Goal: Information Seeking & Learning: Learn about a topic

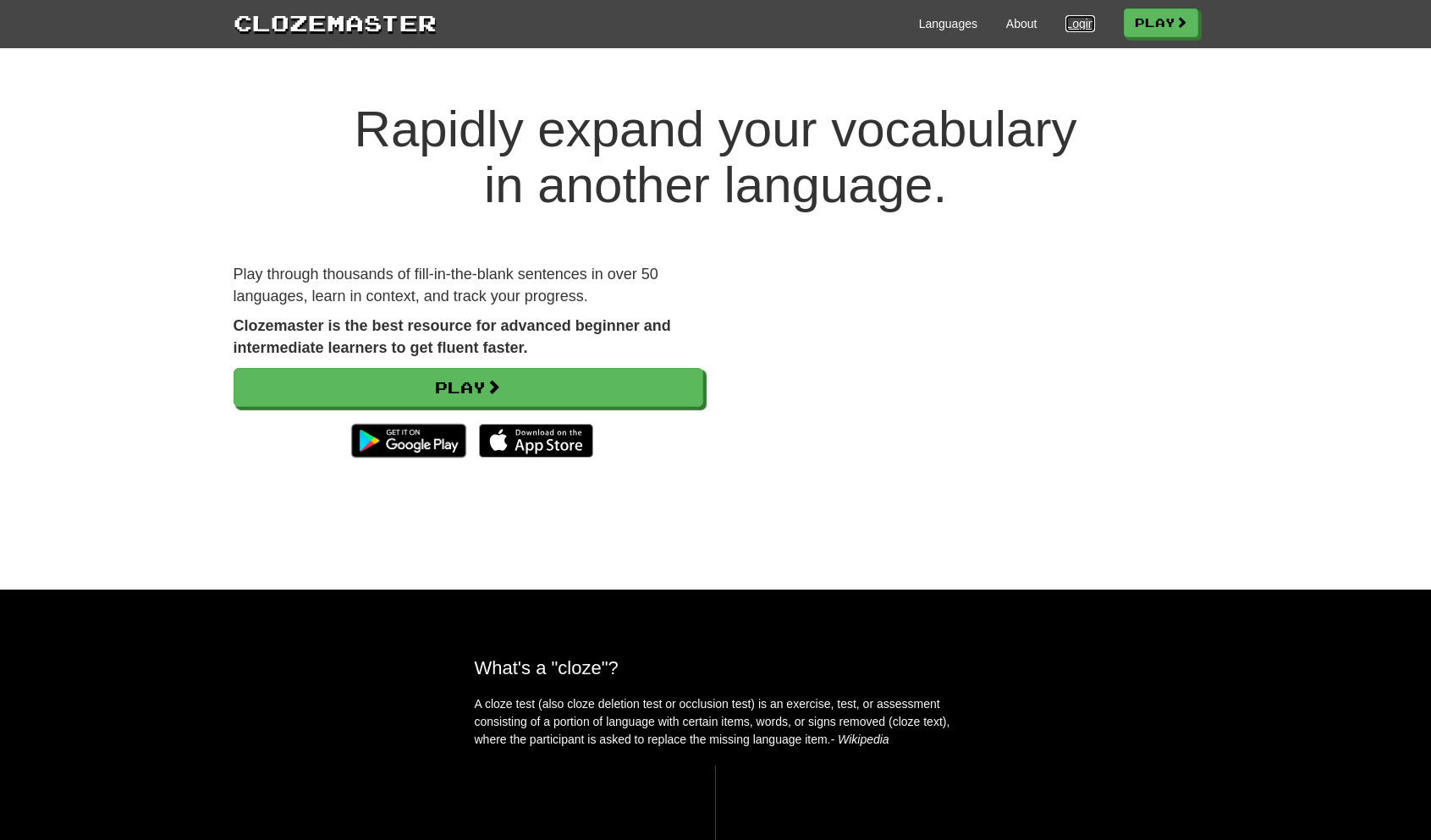
click at [1081, 24] on link "Login" at bounding box center [1080, 24] width 29 height 17
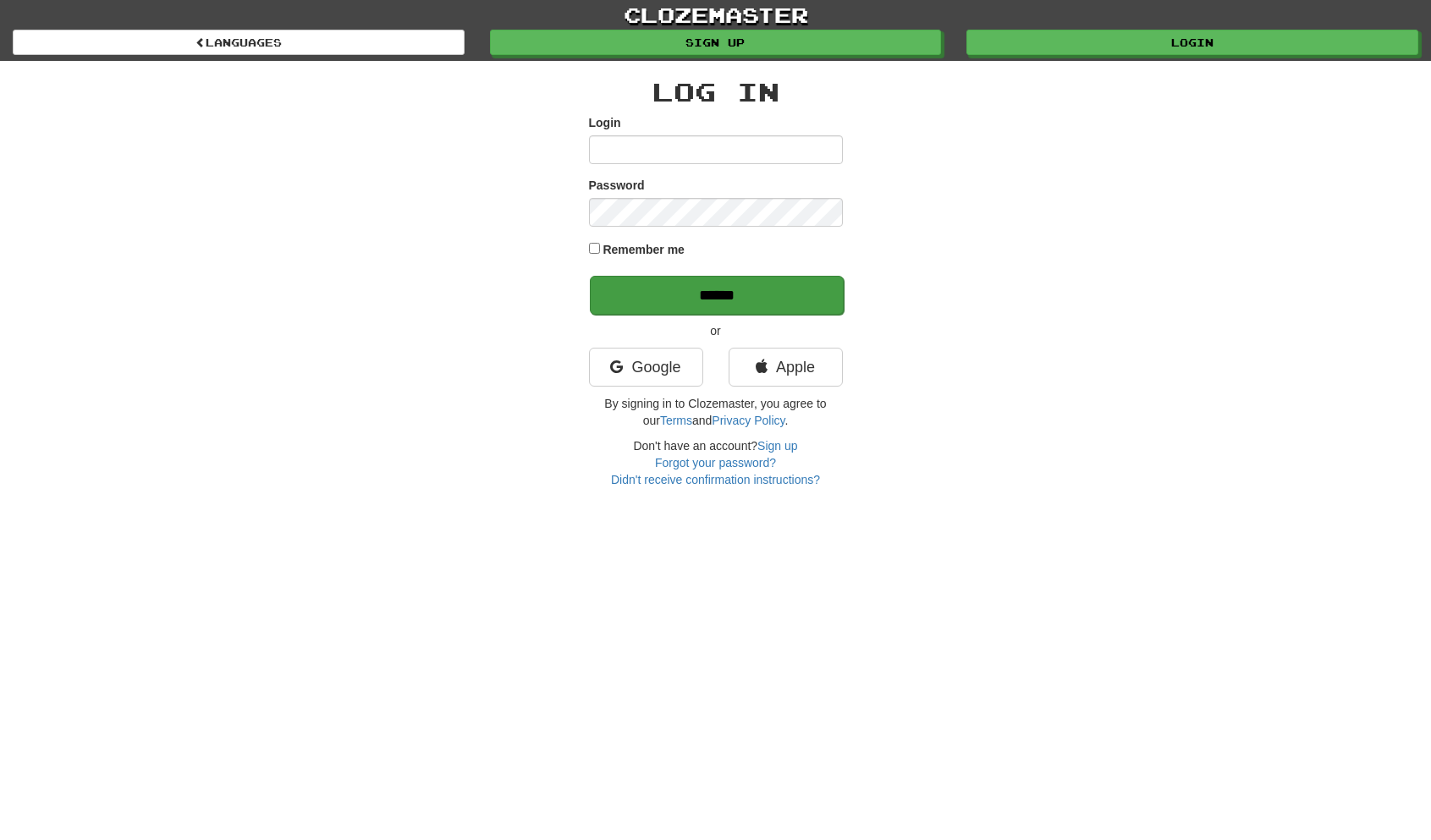
type input "**********"
click at [719, 284] on input "******" at bounding box center [716, 295] width 254 height 39
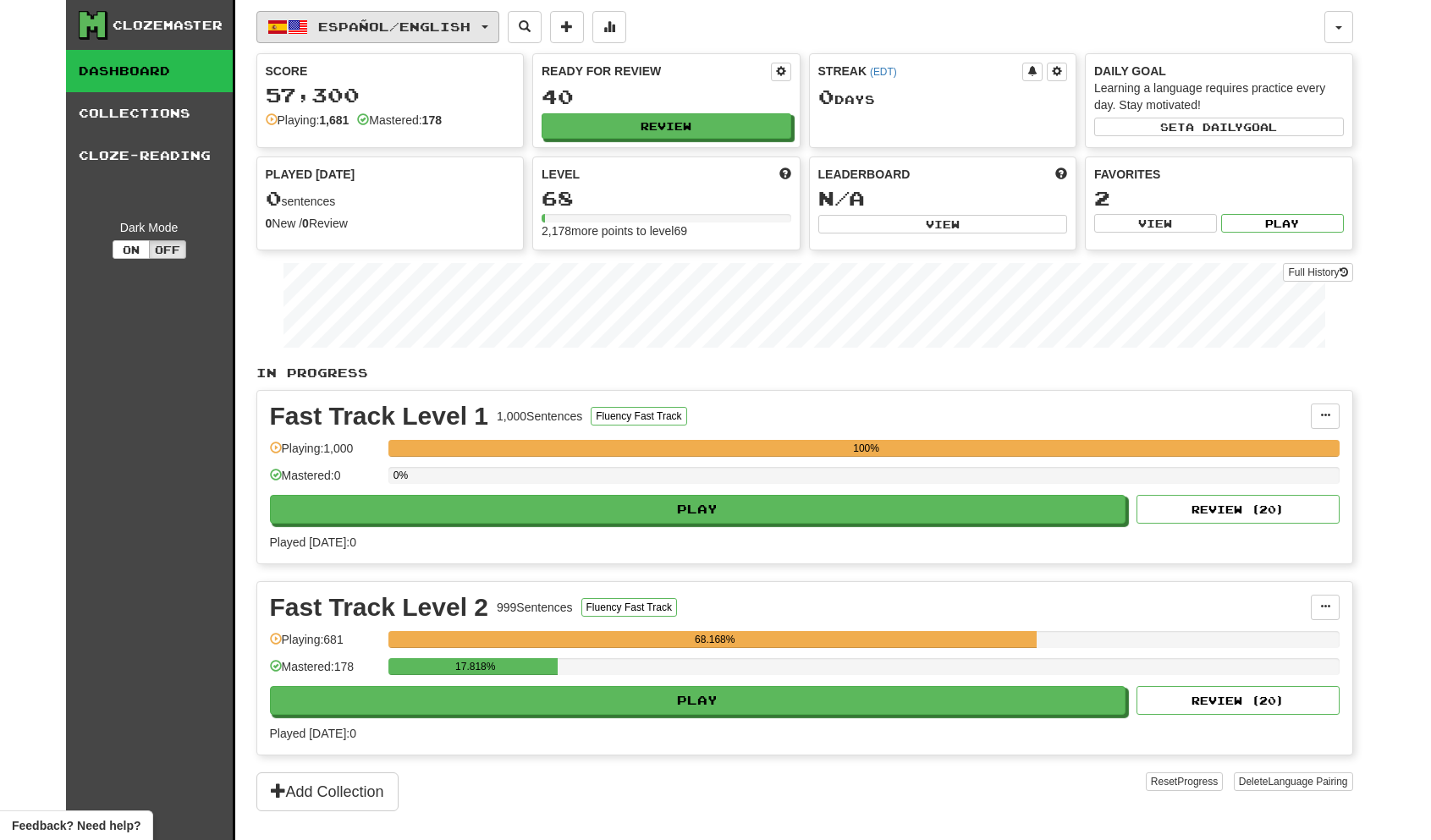
click at [430, 30] on span "Español / English" at bounding box center [394, 26] width 153 height 14
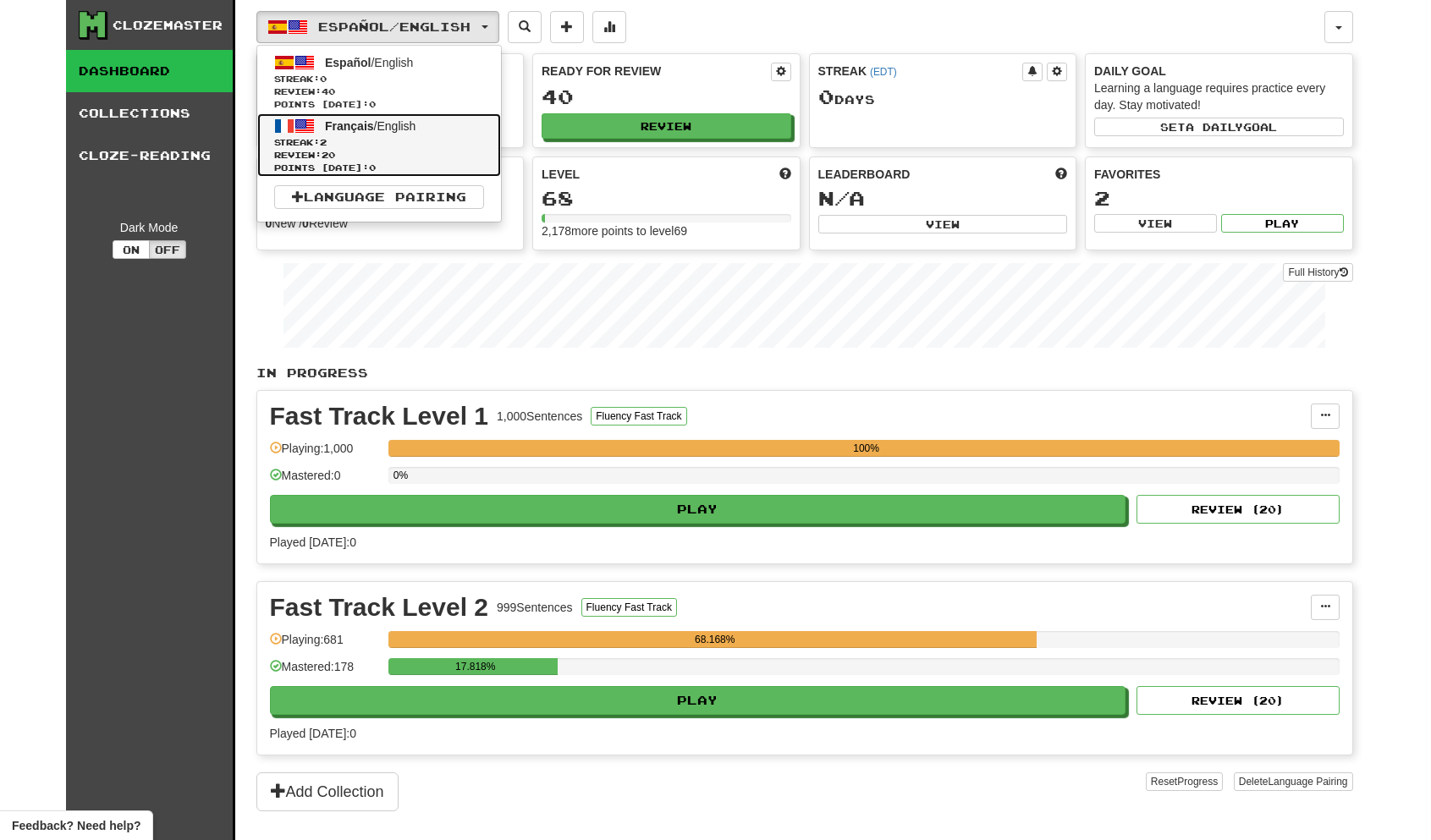
click at [399, 154] on span "Review: 20" at bounding box center [379, 154] width 210 height 13
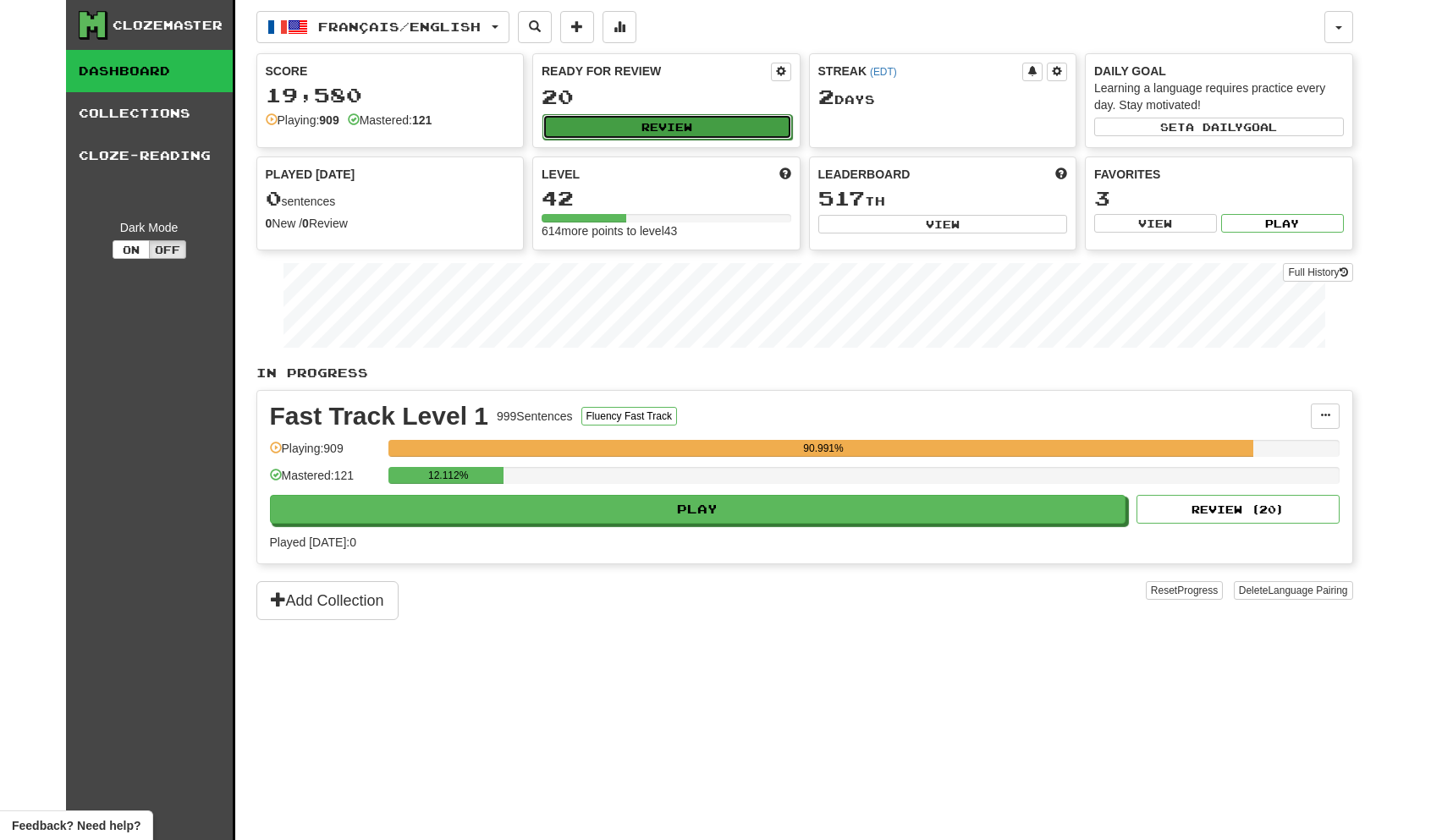
click at [689, 127] on button "Review" at bounding box center [667, 126] width 250 height 25
select select "**"
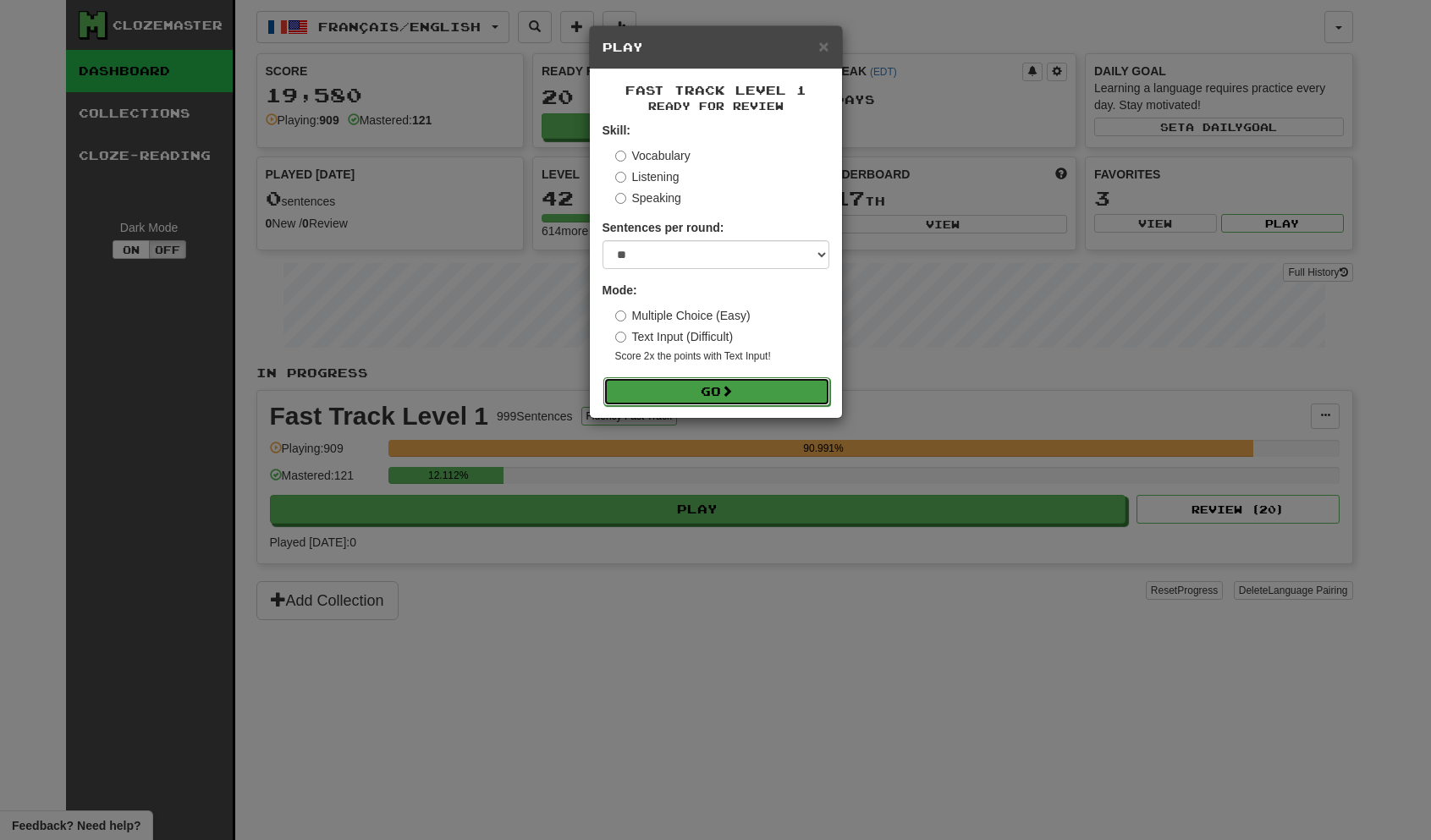
click at [733, 387] on span at bounding box center [727, 391] width 12 height 12
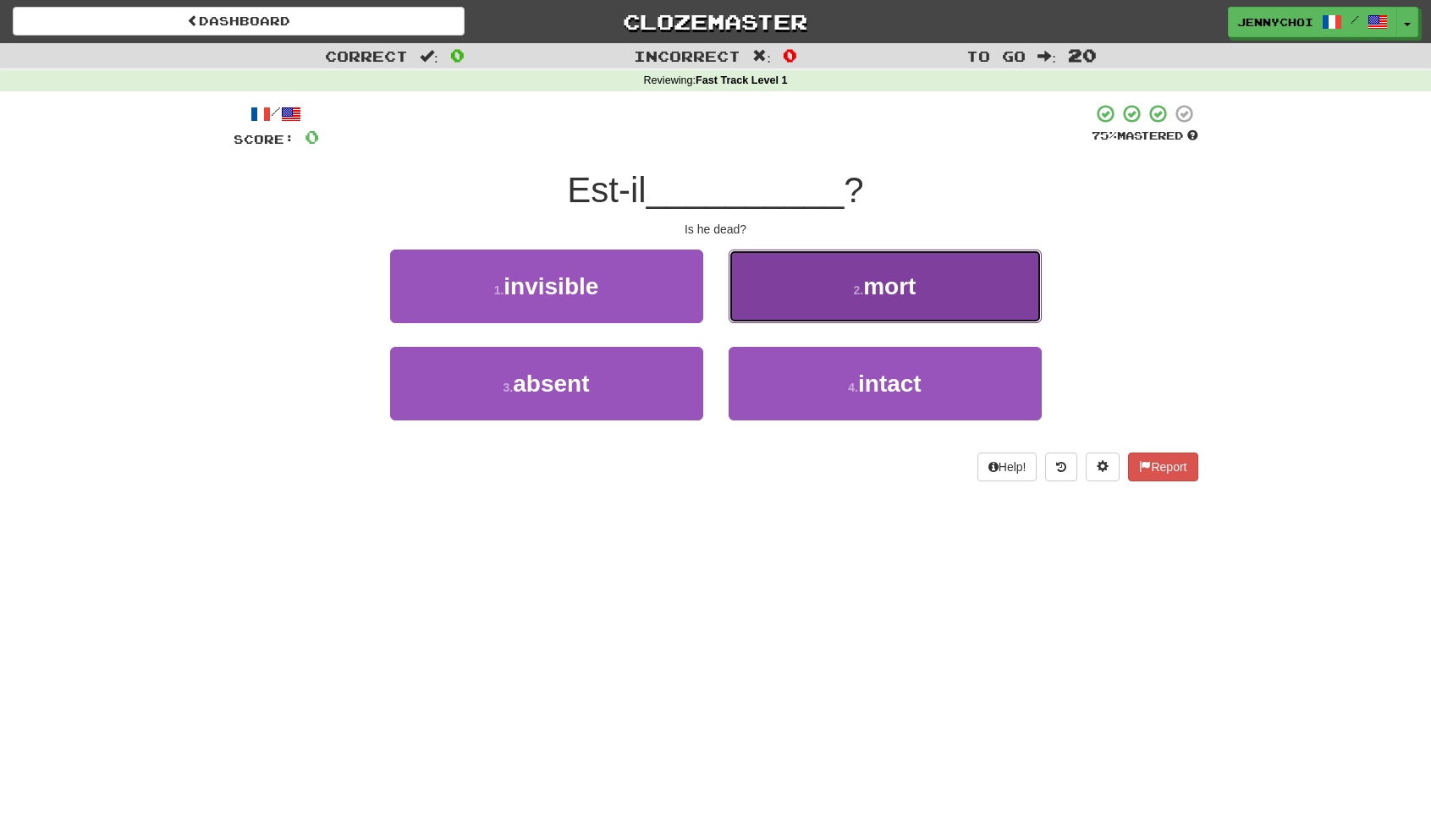
click at [847, 267] on button "2 . mort" at bounding box center [884, 287] width 313 height 73
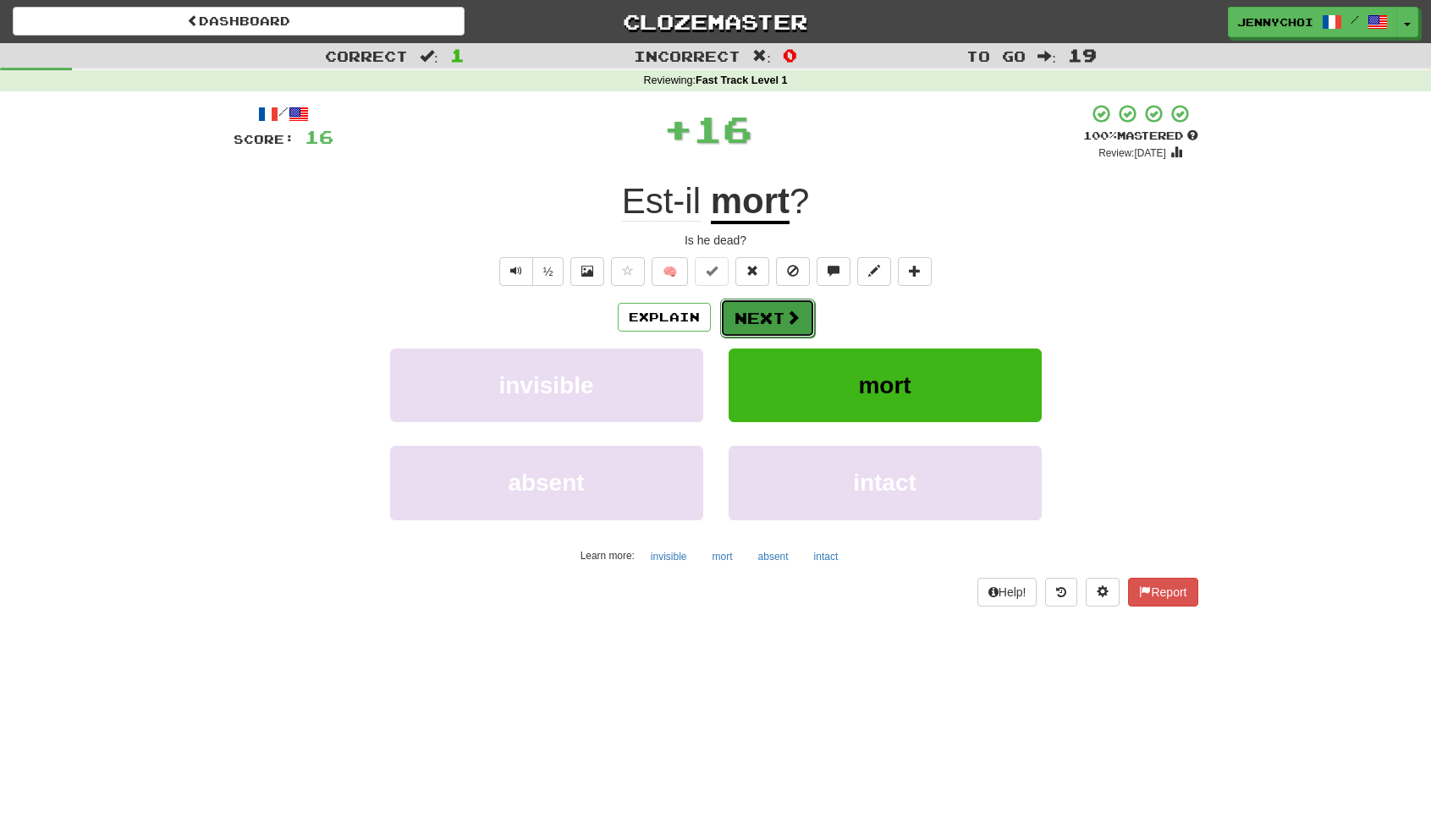
click at [785, 319] on span at bounding box center [793, 318] width 15 height 15
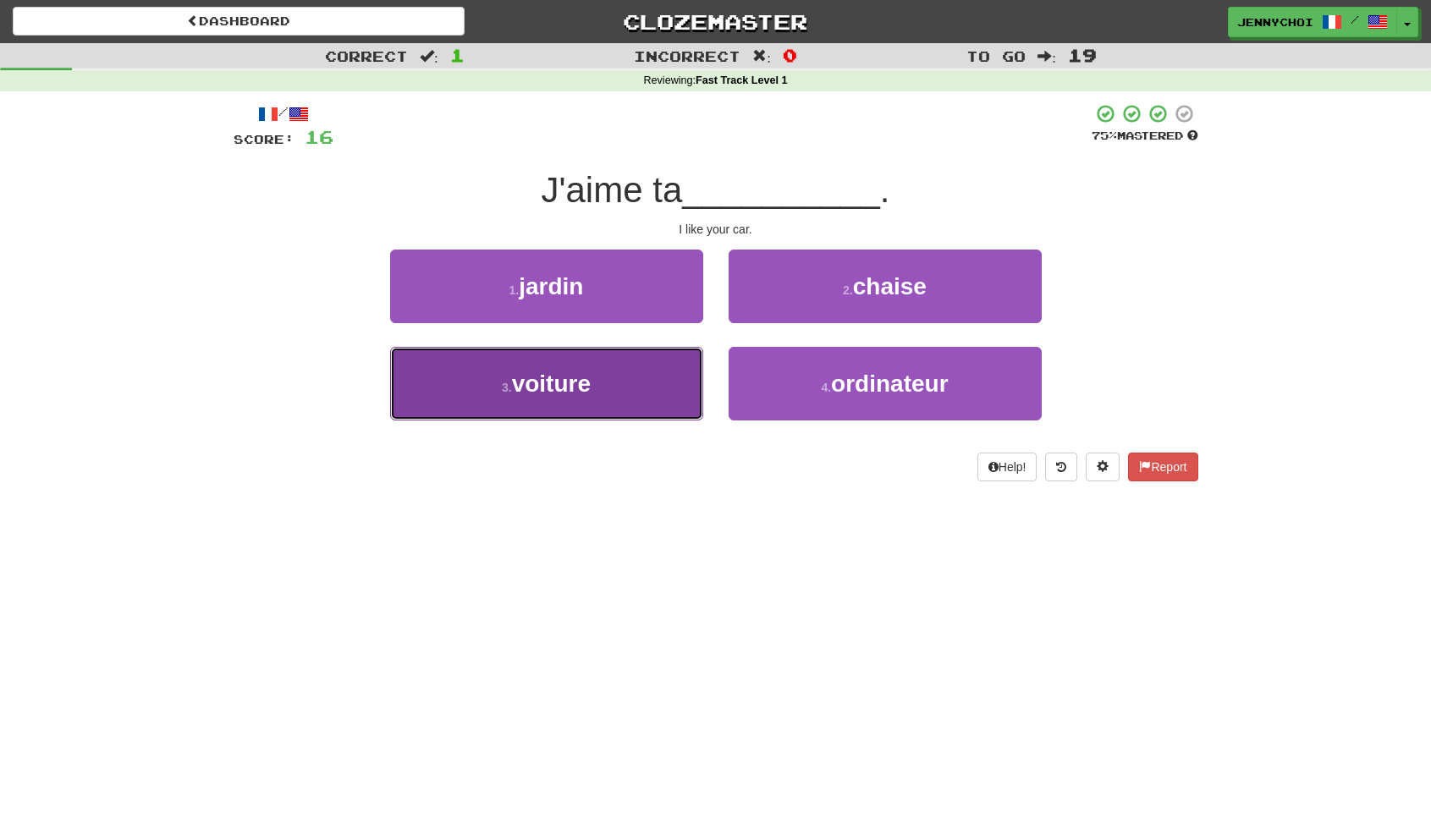
click at [619, 400] on button "3 . voiture" at bounding box center [547, 383] width 313 height 73
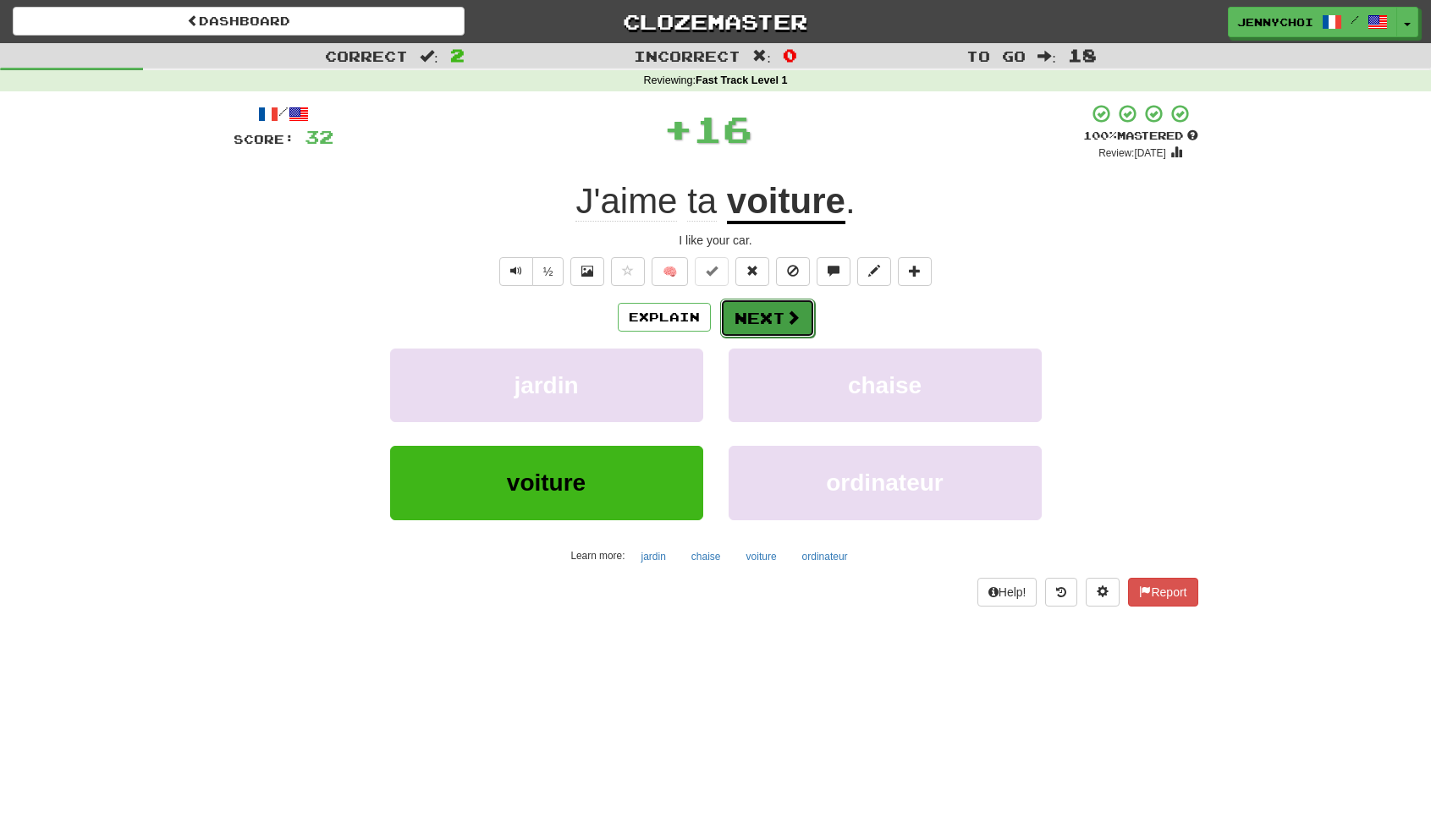
click at [736, 320] on button "Next" at bounding box center [768, 318] width 95 height 39
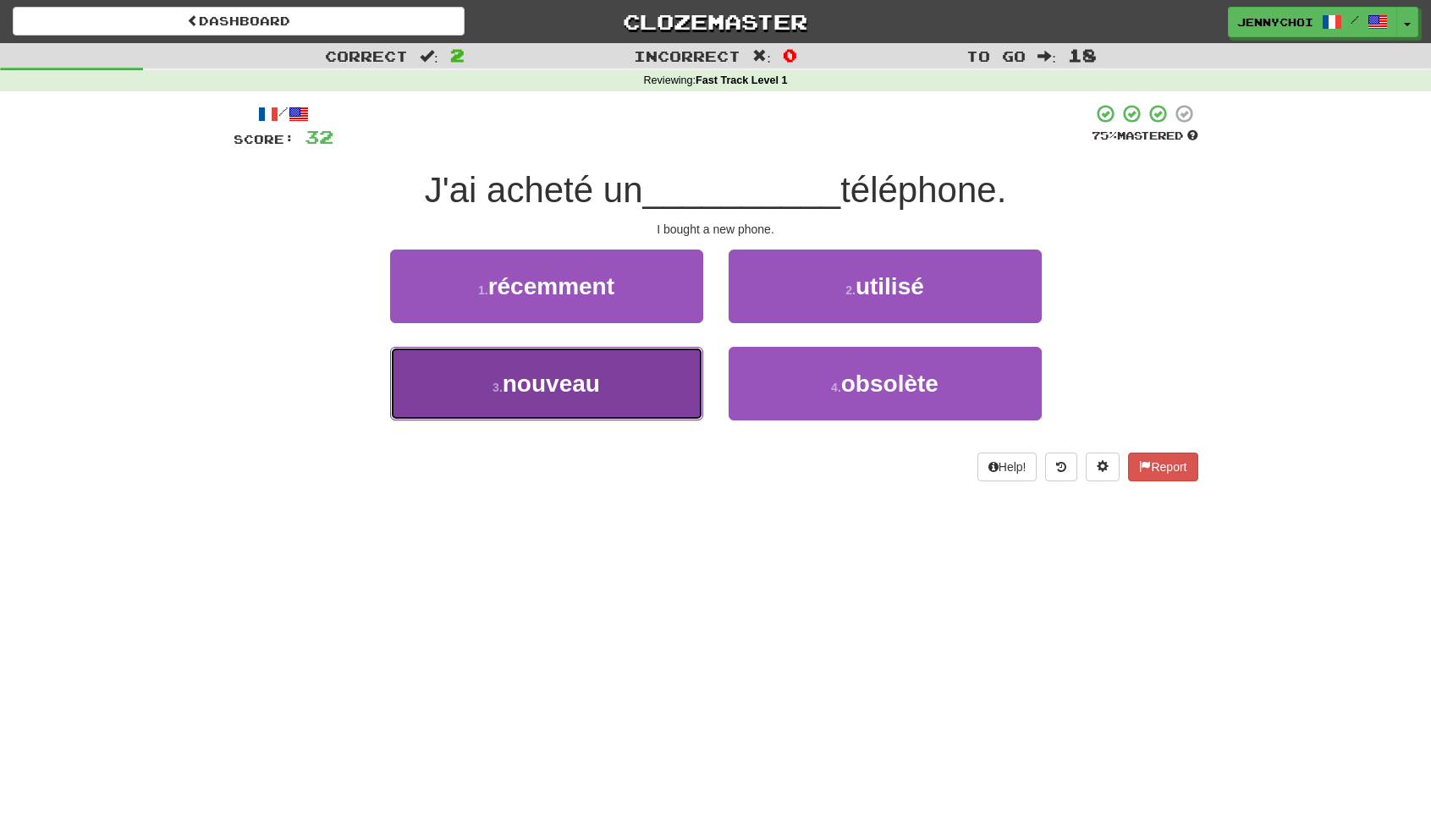
click at [592, 392] on span "nouveau" at bounding box center [551, 383] width 98 height 26
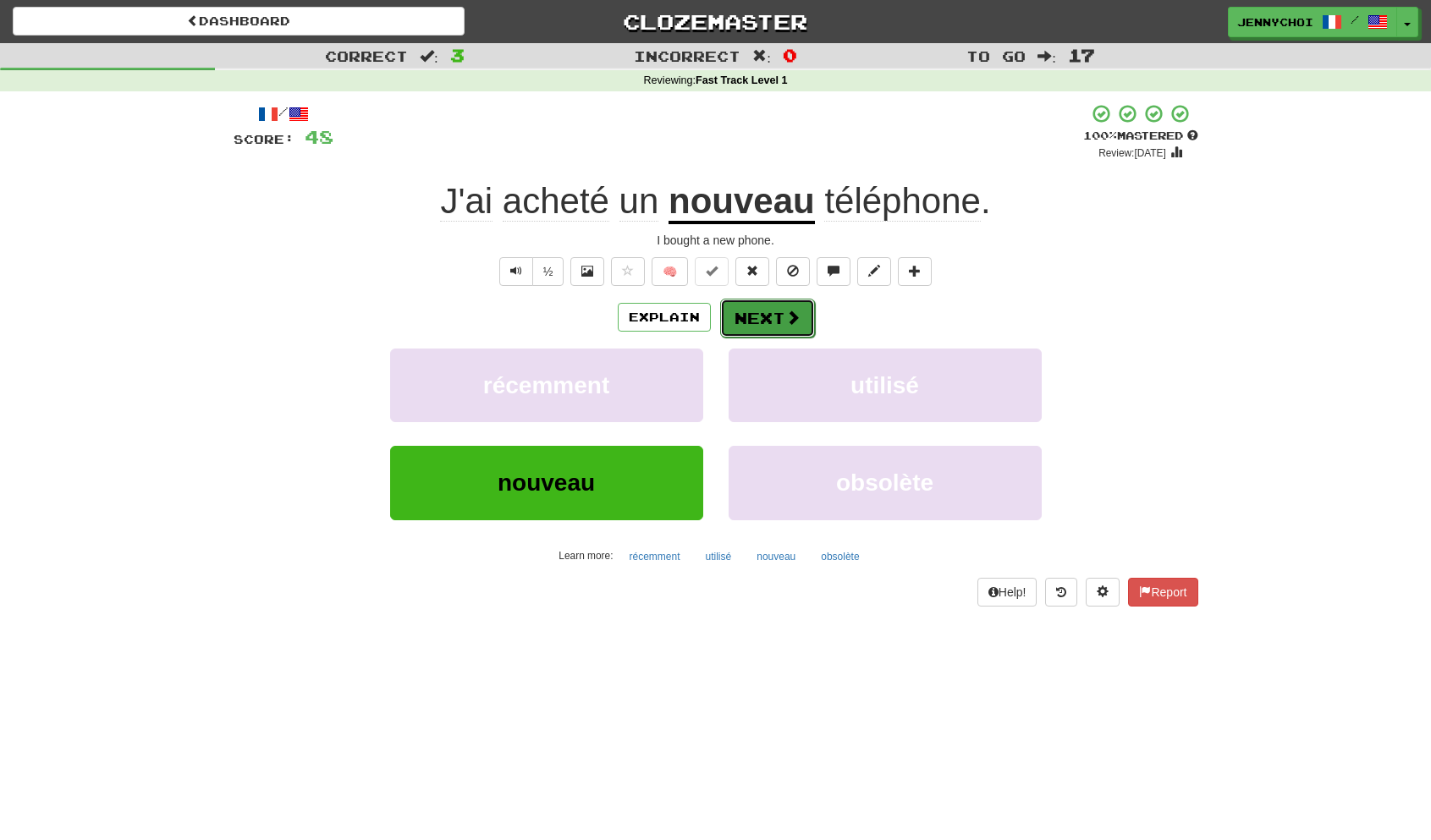
click at [750, 322] on button "Next" at bounding box center [768, 318] width 95 height 39
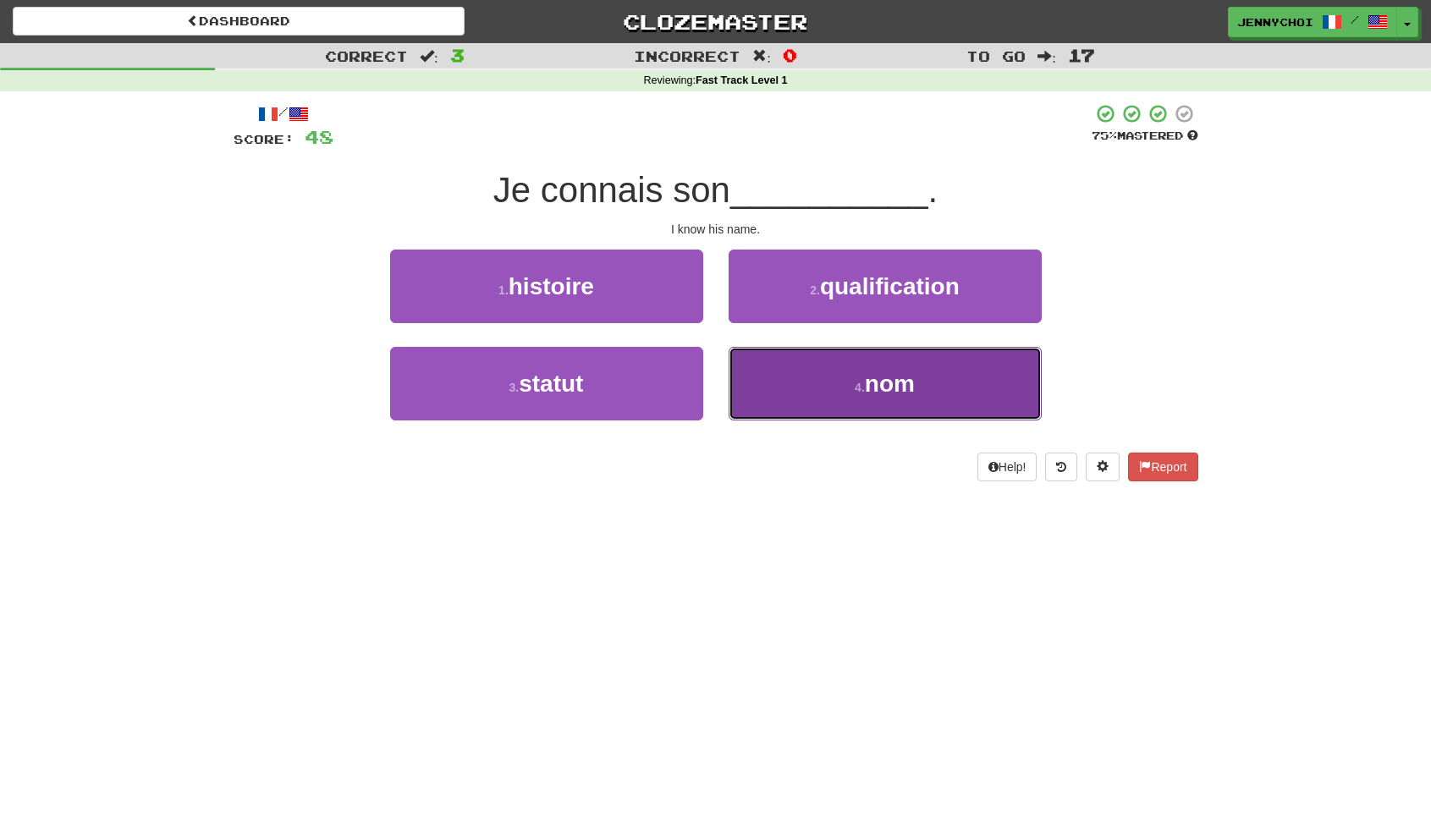
click at [772, 387] on button "4 . nom" at bounding box center [884, 383] width 313 height 73
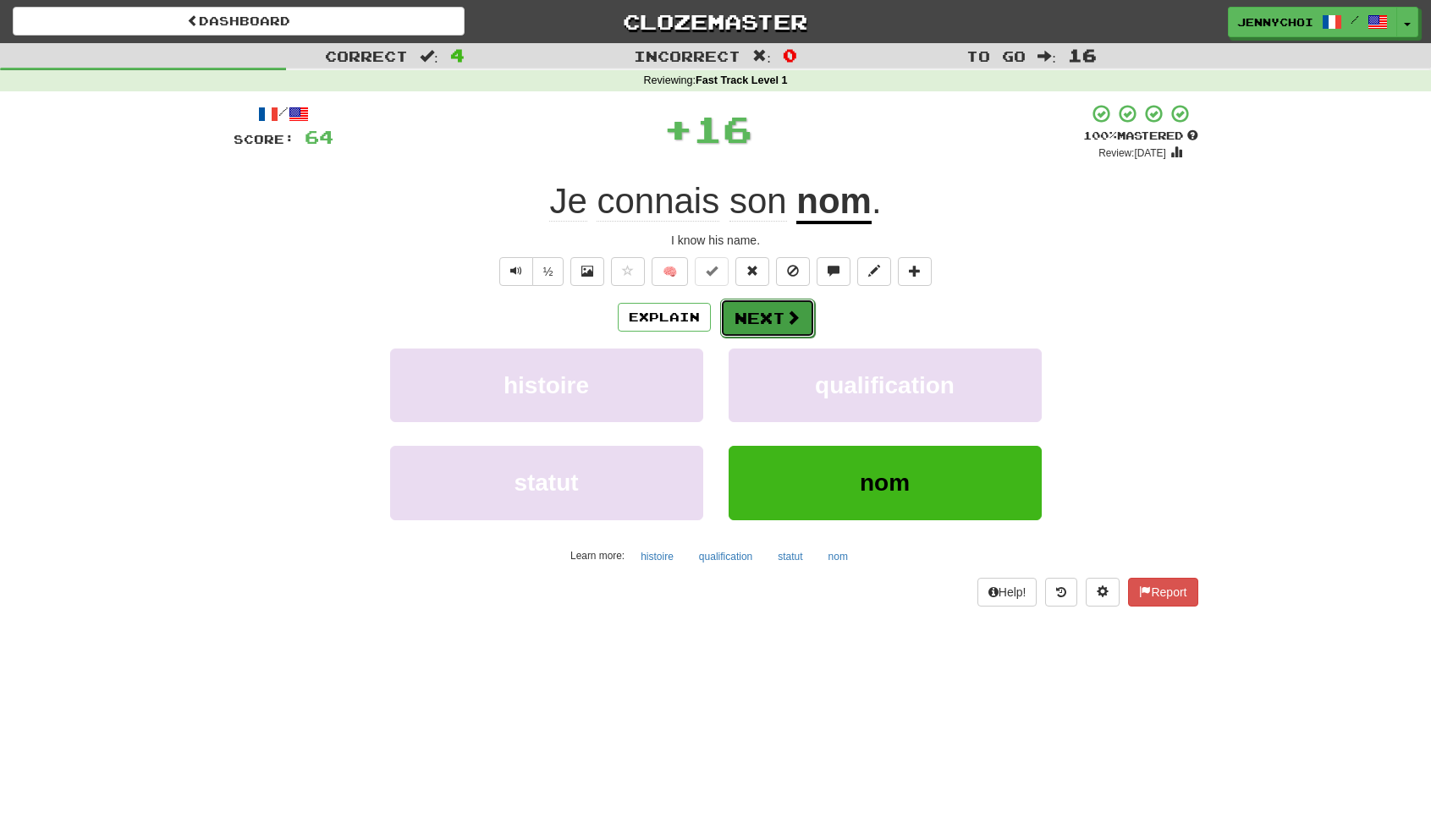
click at [771, 322] on button "Next" at bounding box center [768, 318] width 95 height 39
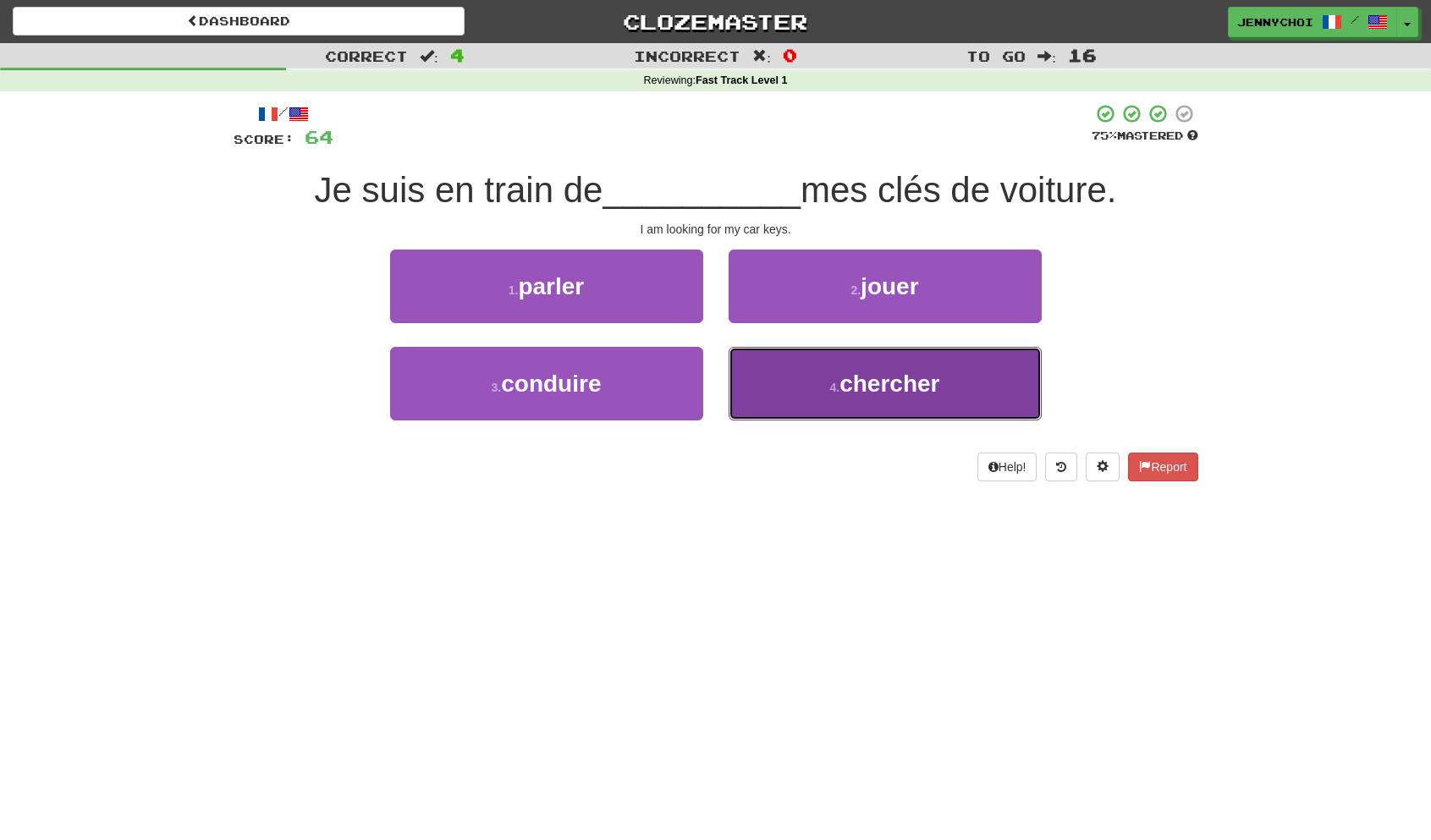
click at [847, 404] on button "4 . chercher" at bounding box center [884, 383] width 313 height 73
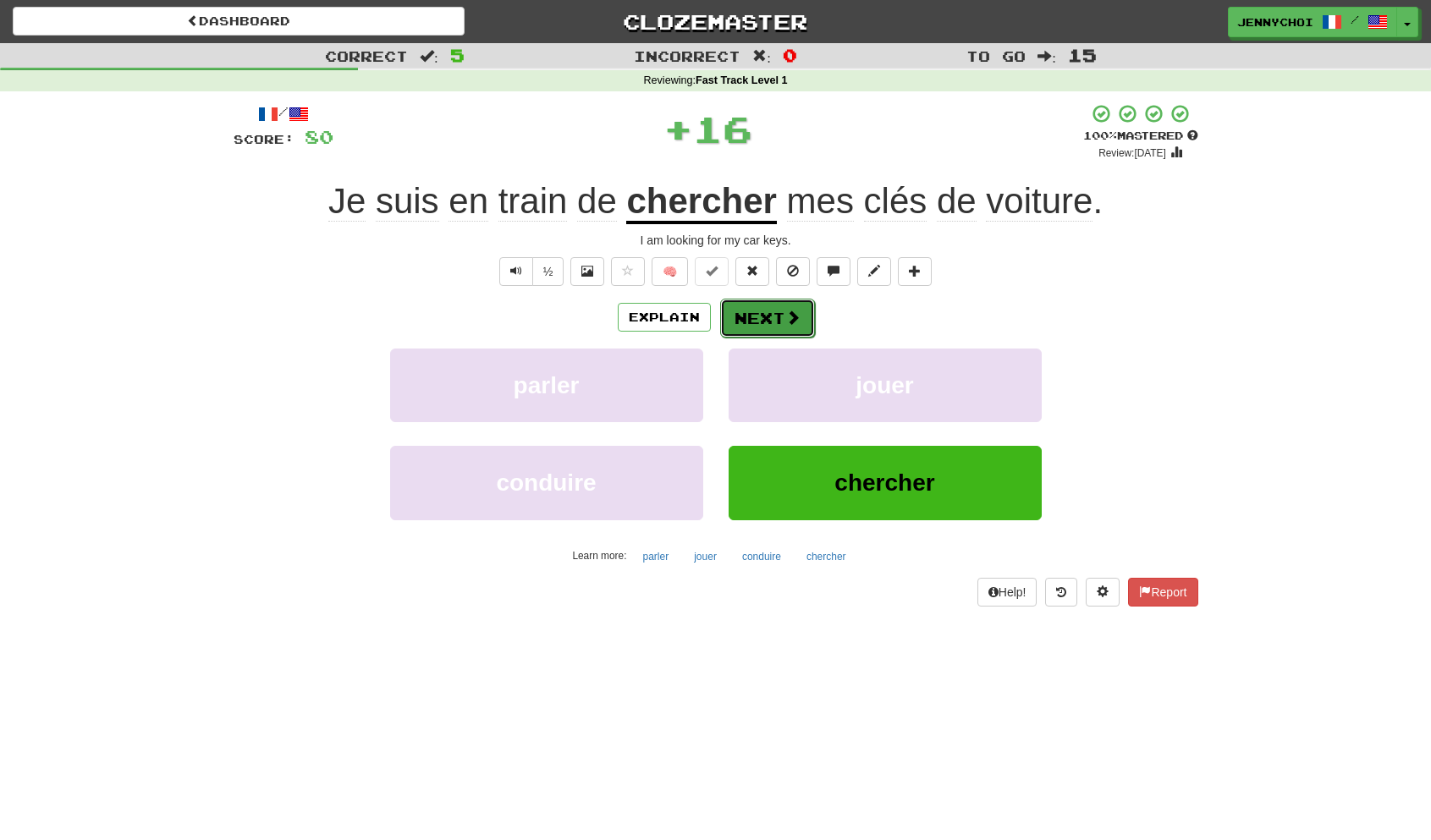
click at [781, 329] on button "Next" at bounding box center [768, 318] width 95 height 39
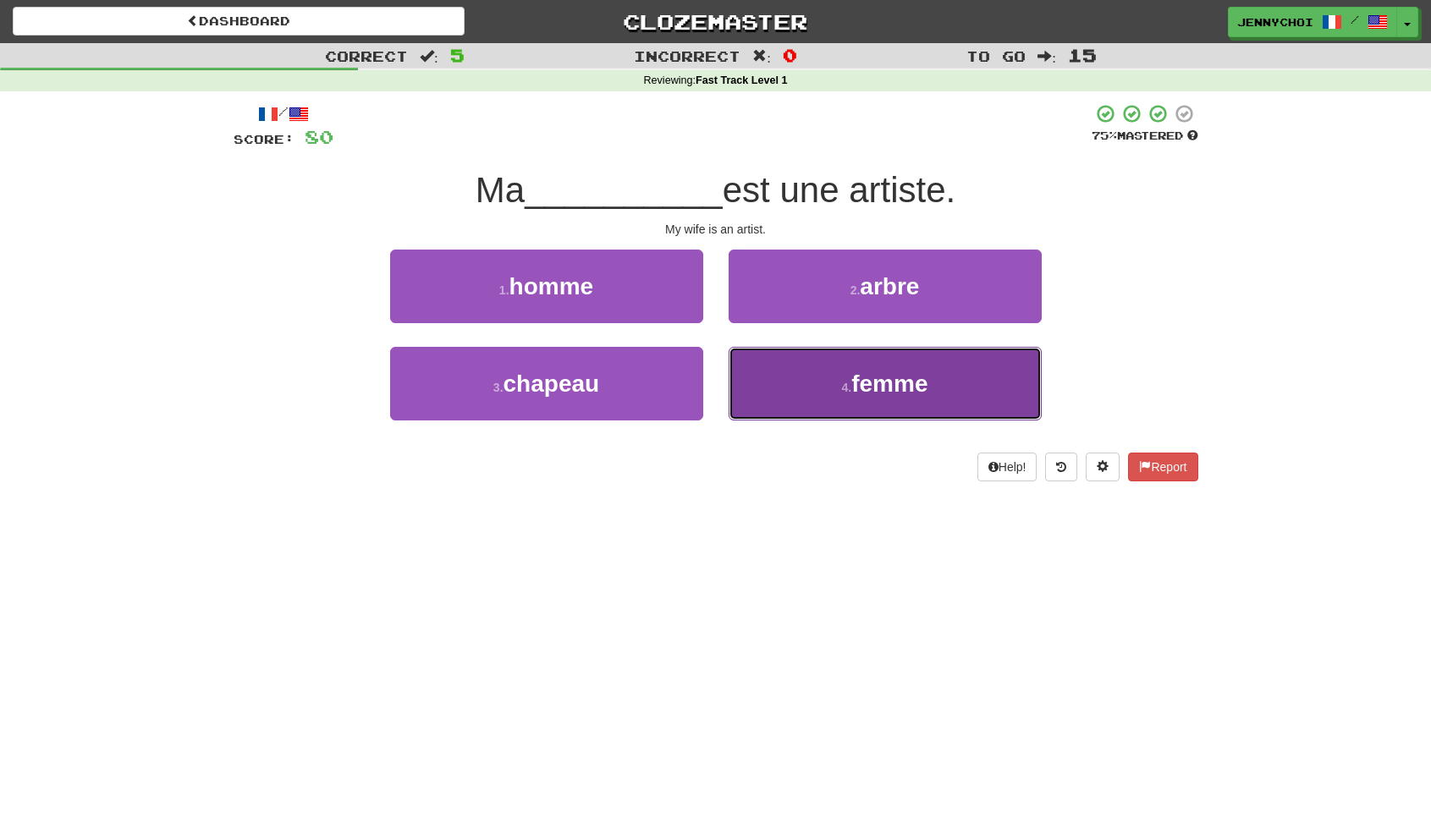
click at [879, 396] on span "femme" at bounding box center [889, 383] width 76 height 26
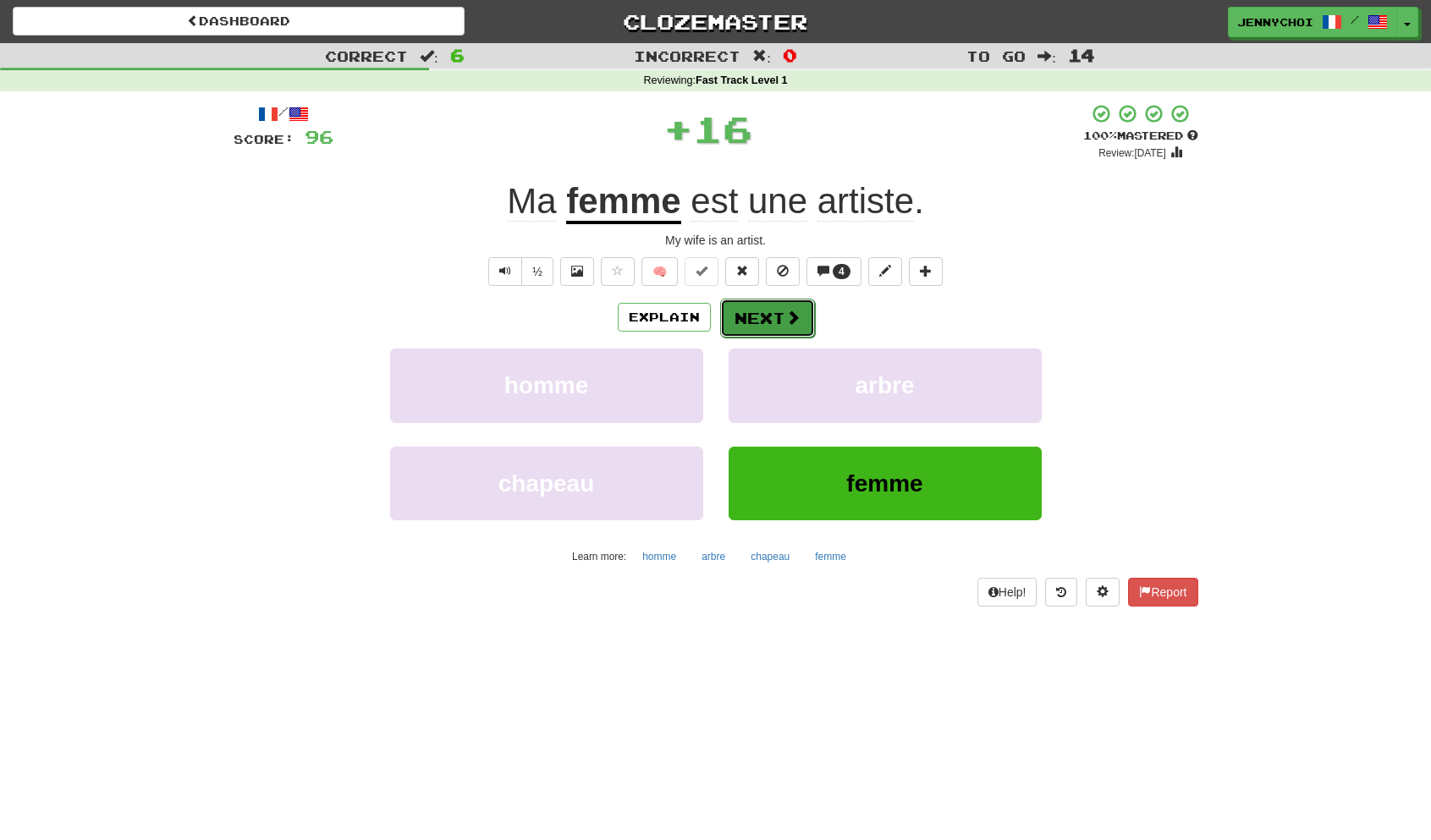
click at [745, 322] on button "Next" at bounding box center [768, 318] width 95 height 39
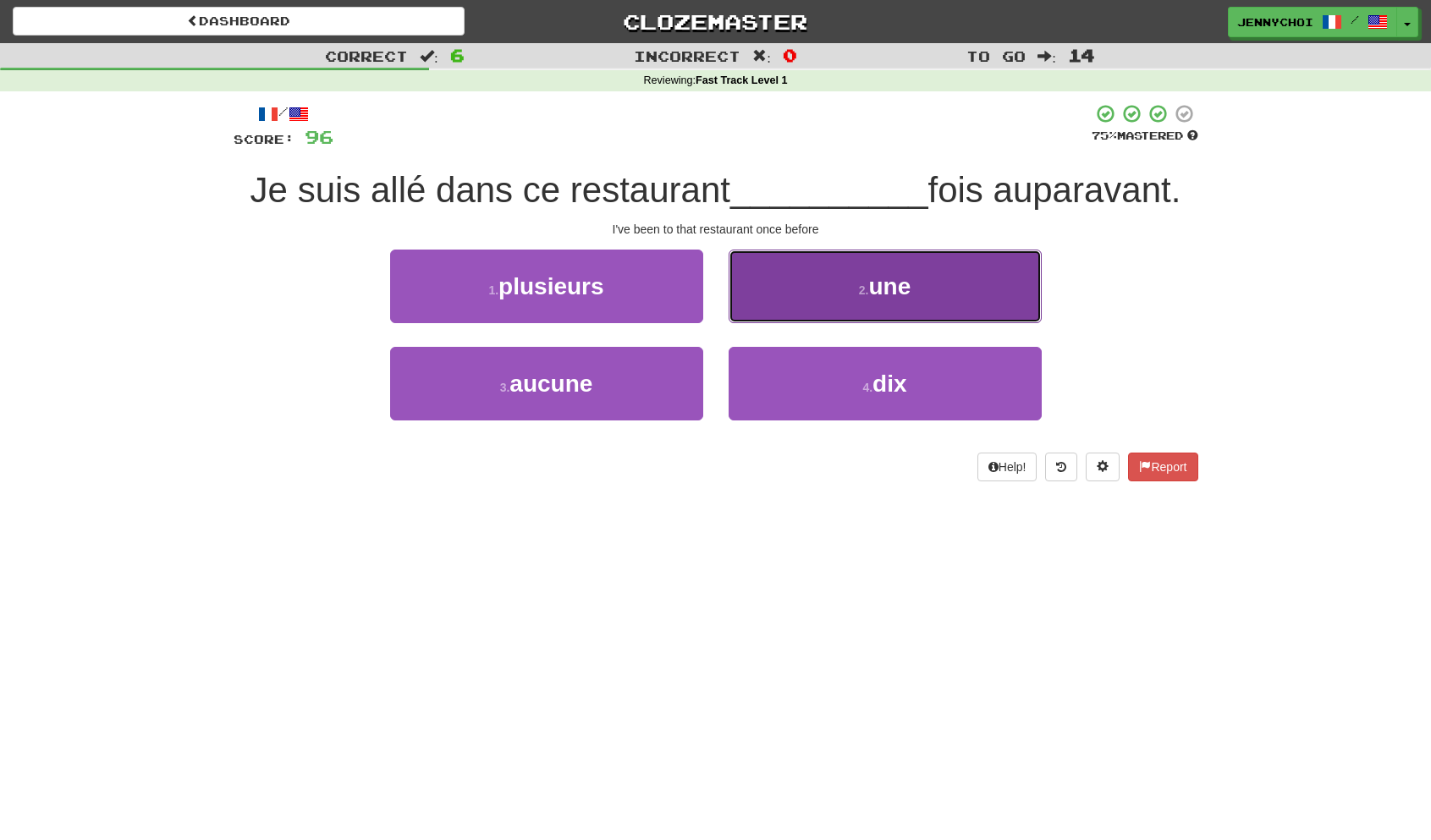
click at [801, 277] on button "2 . une" at bounding box center [884, 287] width 313 height 73
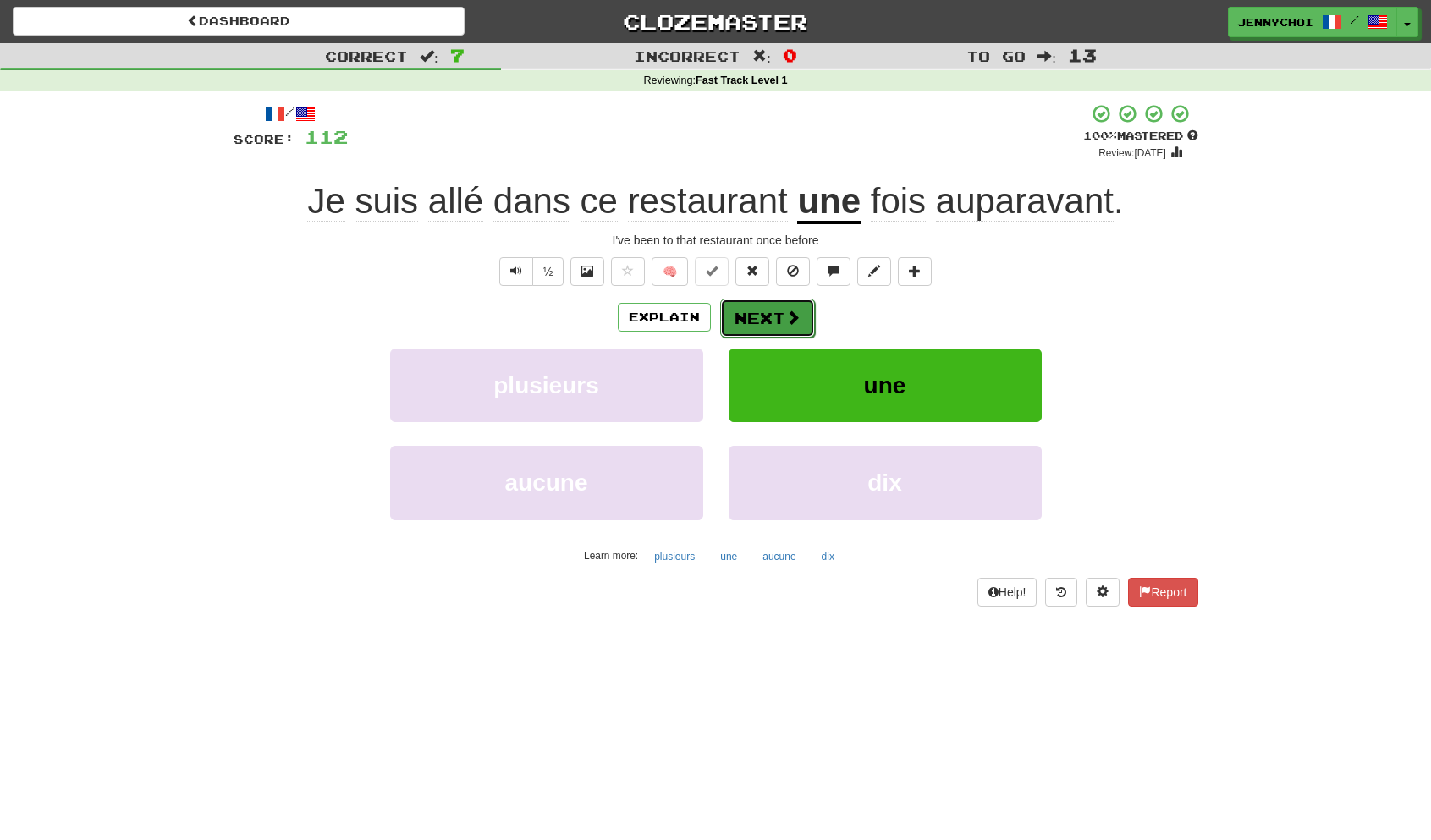
click at [749, 324] on button "Next" at bounding box center [768, 318] width 95 height 39
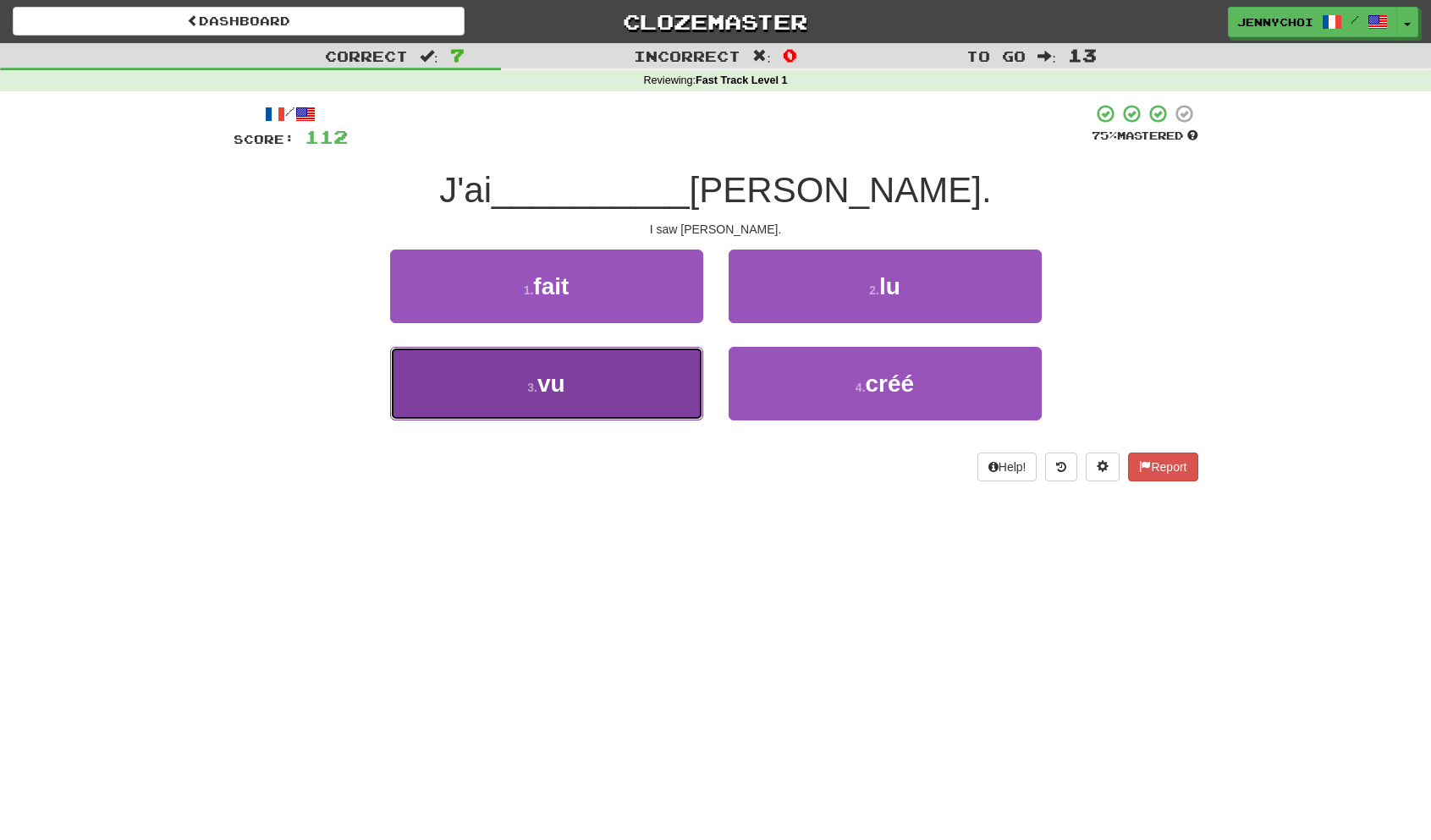
click at [619, 411] on button "3 . vu" at bounding box center [547, 383] width 313 height 73
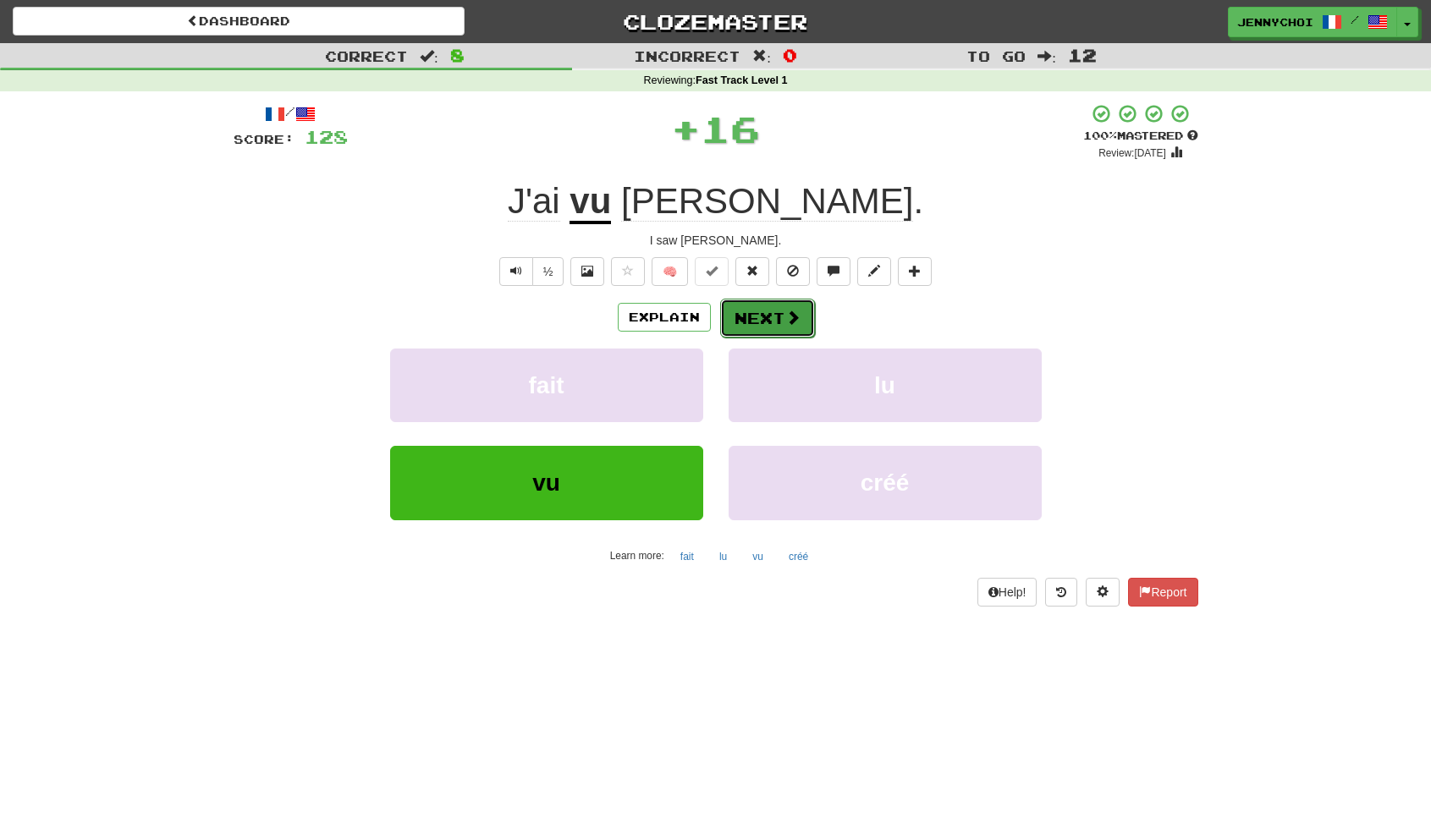
click at [756, 328] on button "Next" at bounding box center [768, 318] width 95 height 39
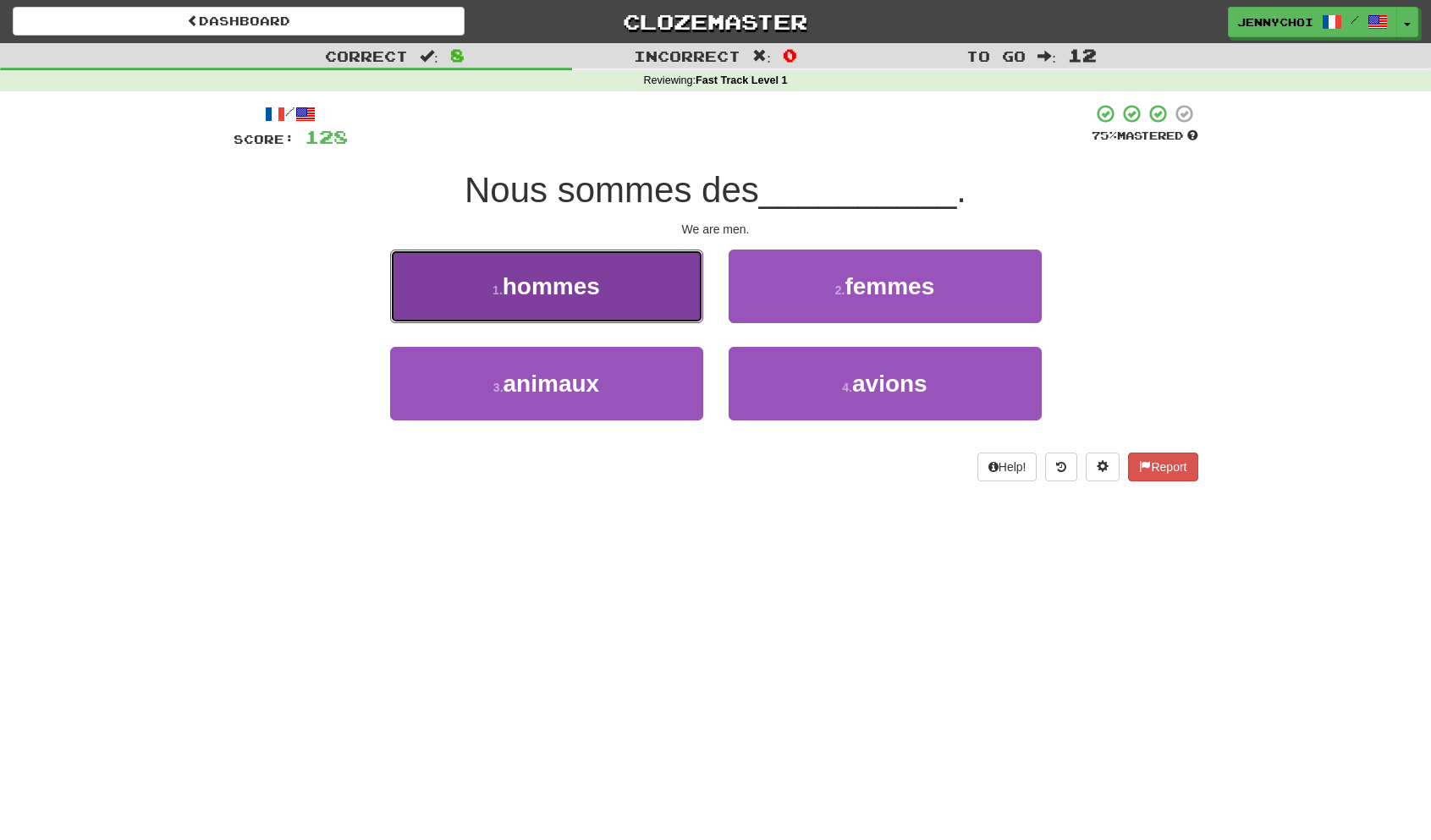
click at [619, 297] on button "1 . hommes" at bounding box center [547, 287] width 313 height 73
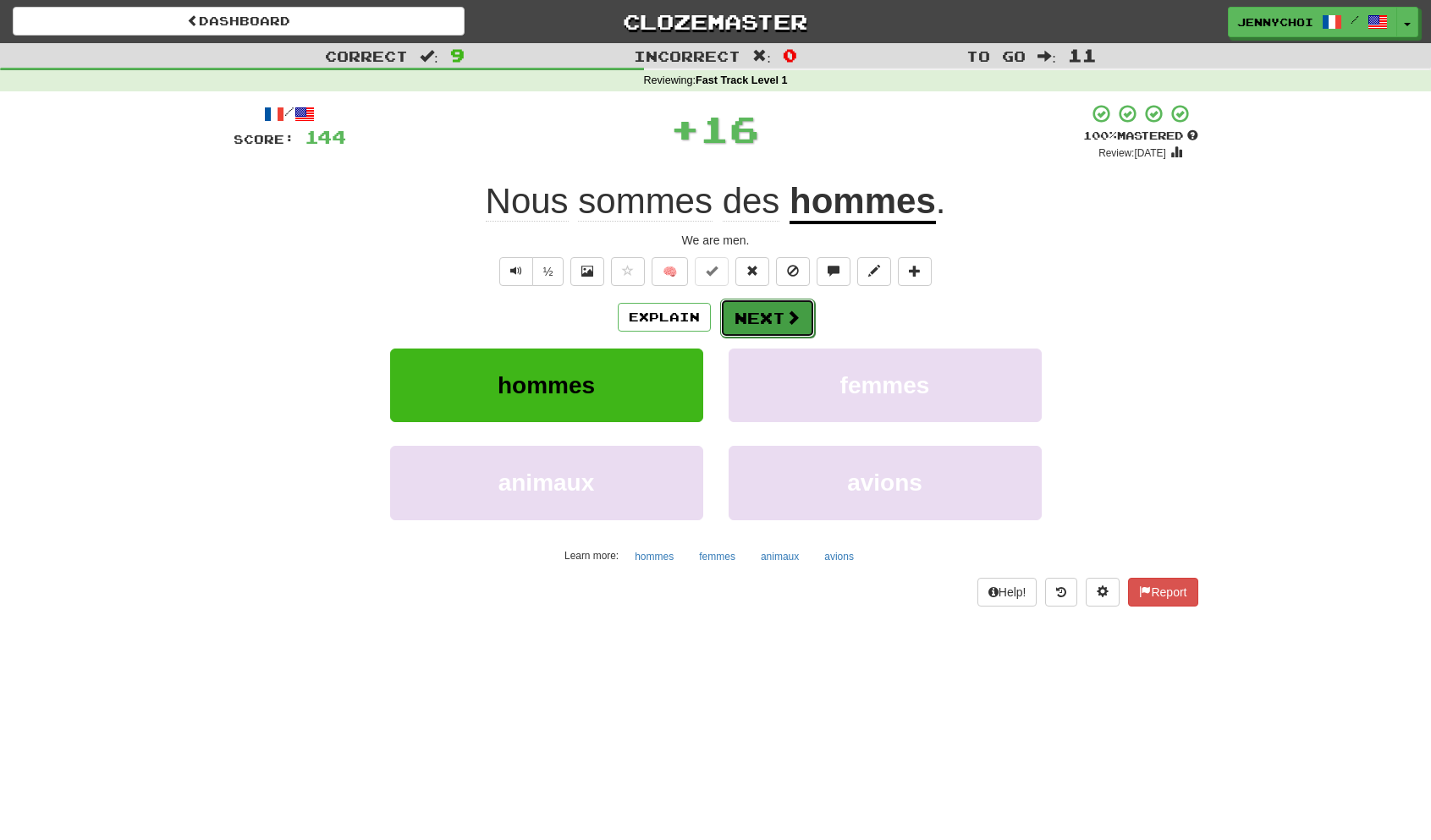
click at [785, 311] on span at bounding box center [793, 318] width 15 height 15
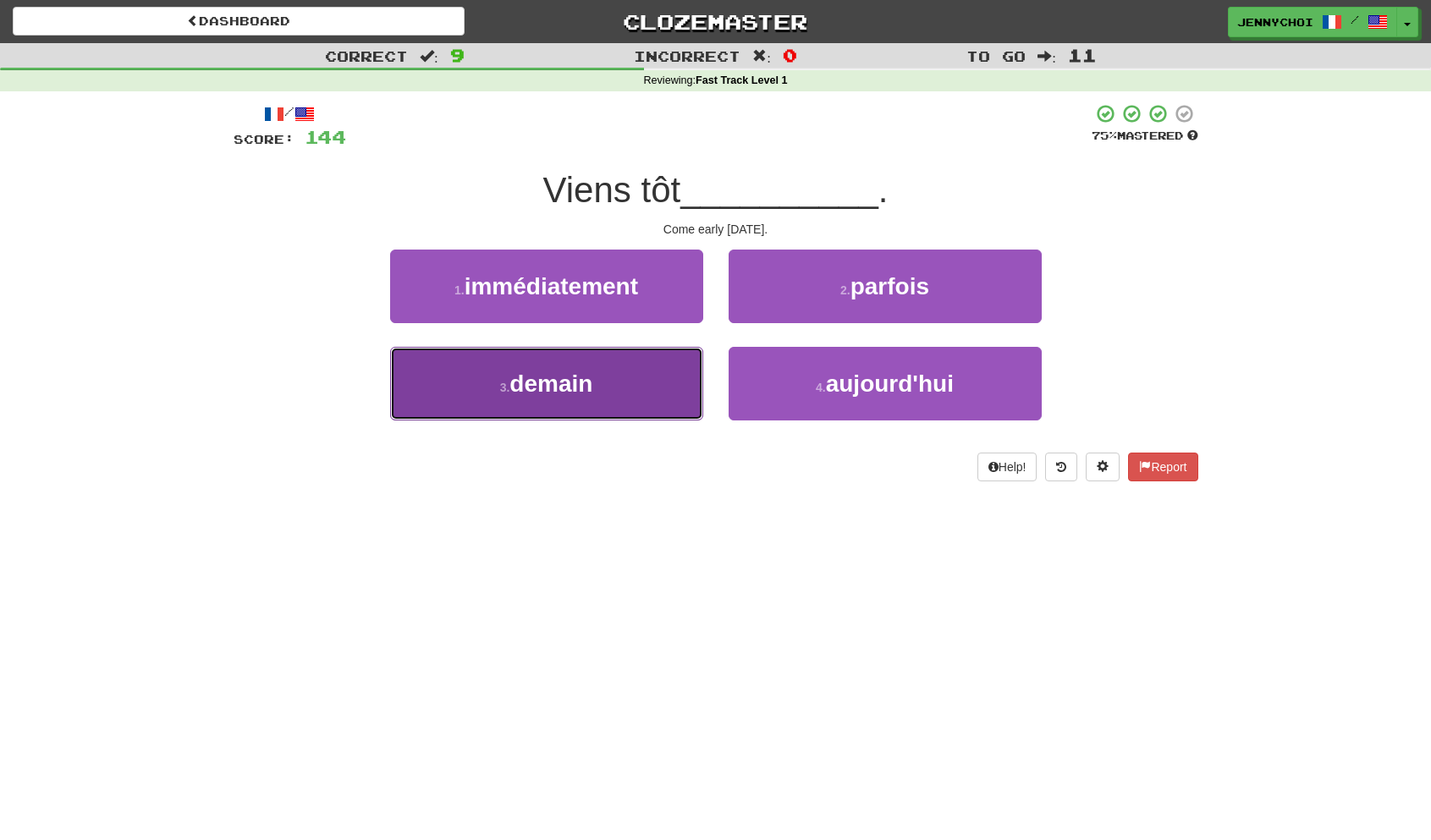
click at [603, 380] on button "3 . demain" at bounding box center [547, 383] width 313 height 73
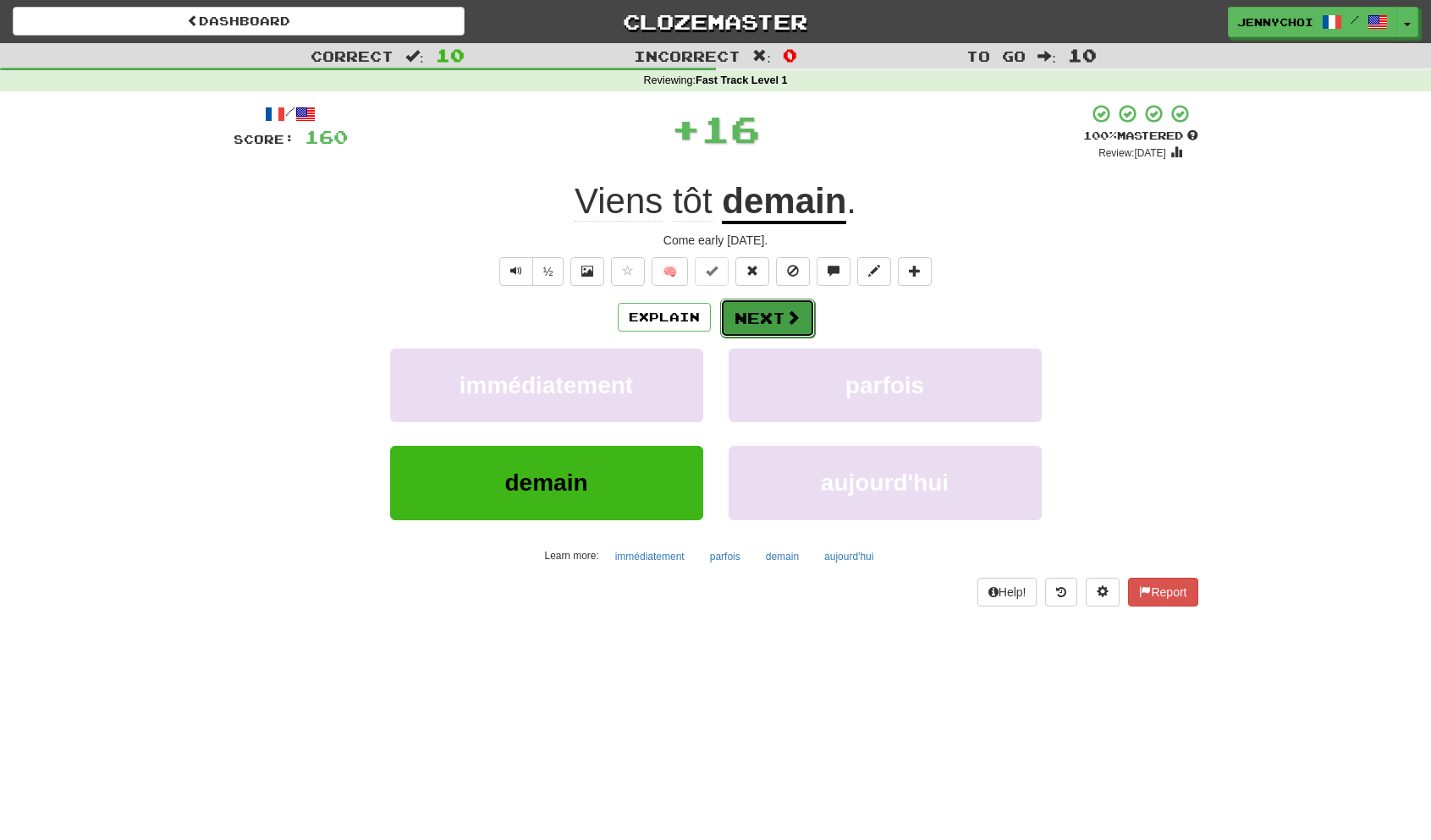
click at [753, 320] on button "Next" at bounding box center [768, 318] width 95 height 39
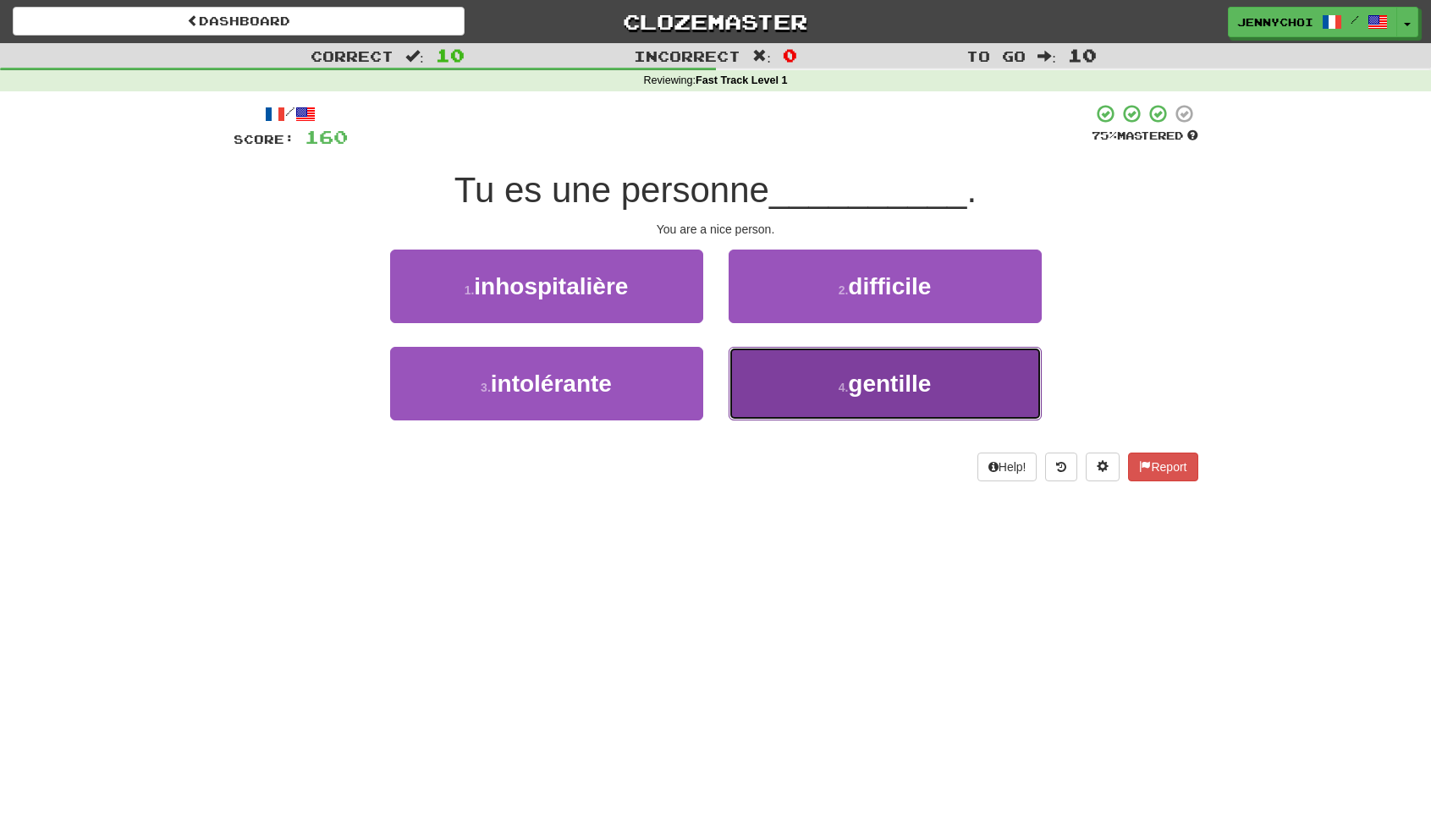
click at [799, 396] on button "4 . gentille" at bounding box center [884, 383] width 313 height 73
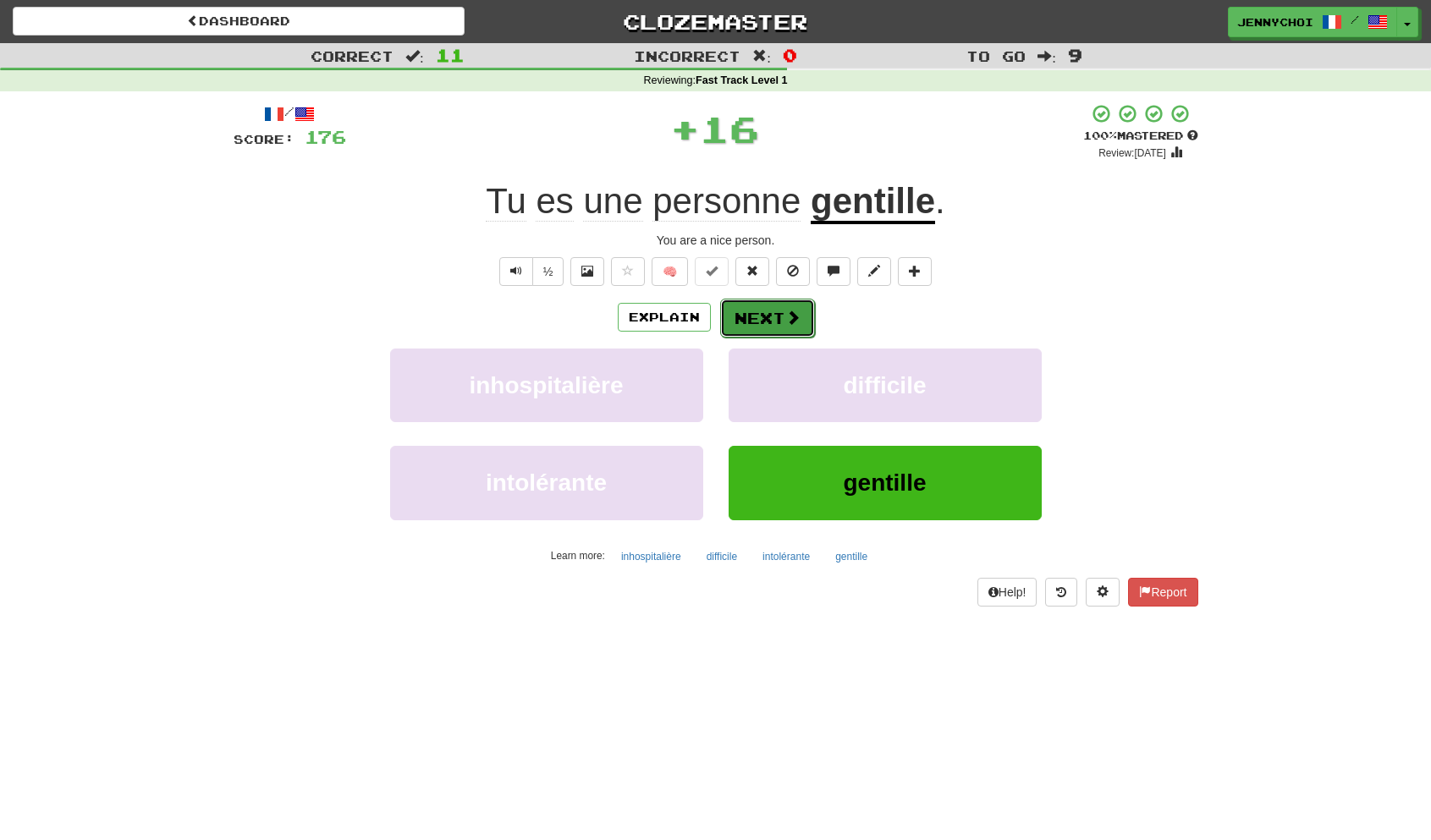
click at [786, 320] on span at bounding box center [793, 318] width 15 height 15
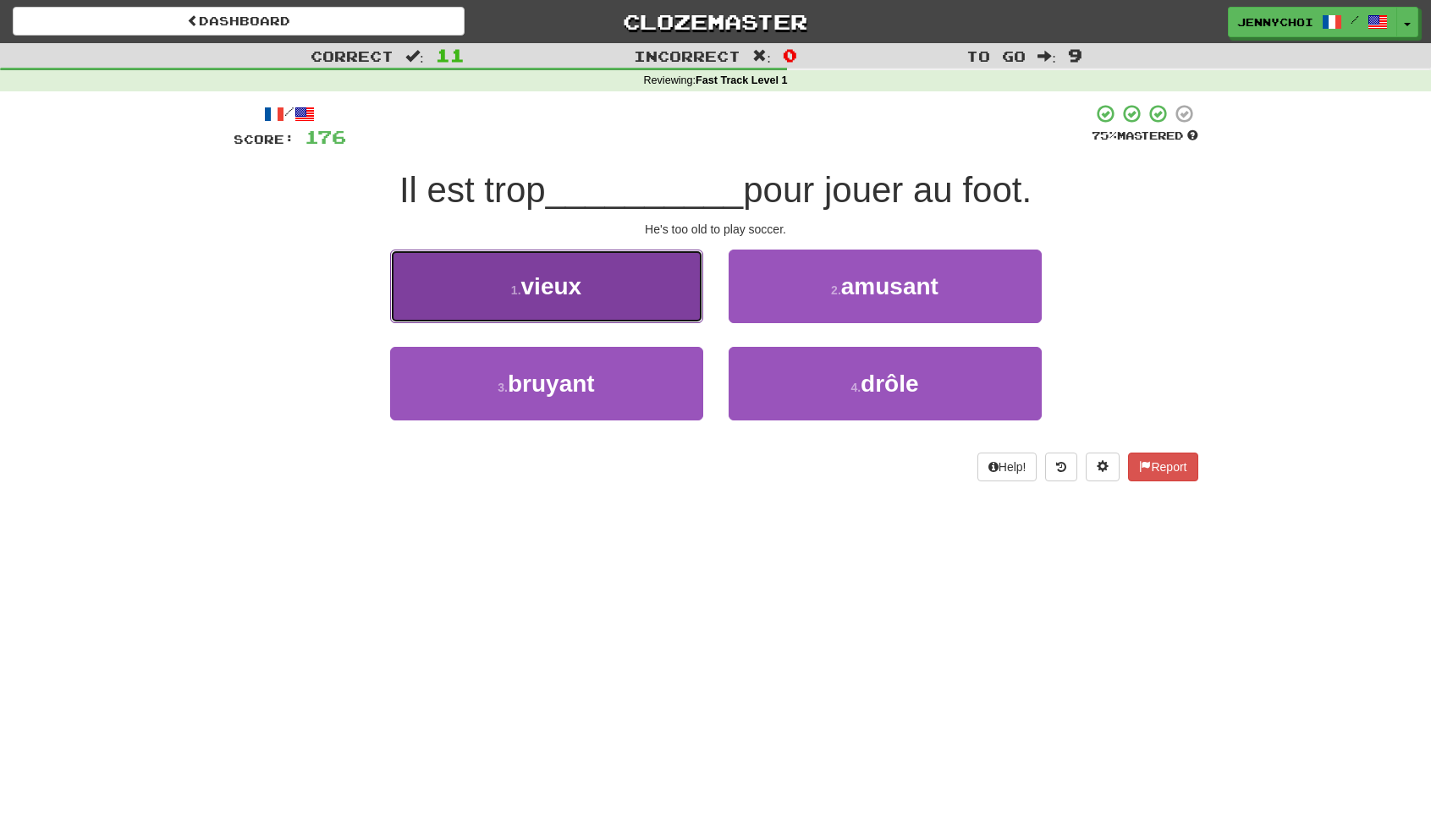
click at [610, 307] on button "1 . vieux" at bounding box center [547, 287] width 313 height 73
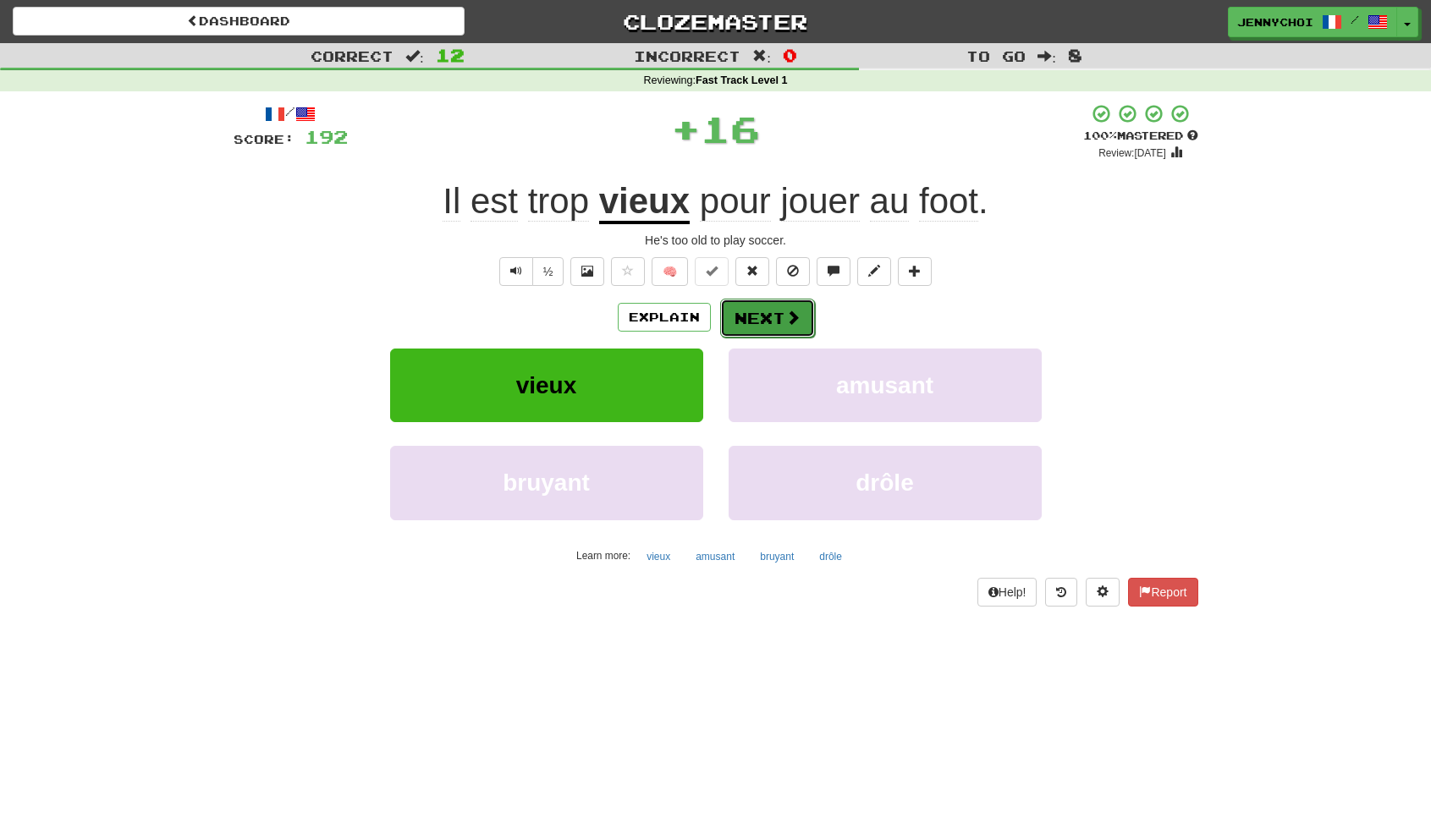
click at [790, 328] on button "Next" at bounding box center [768, 318] width 95 height 39
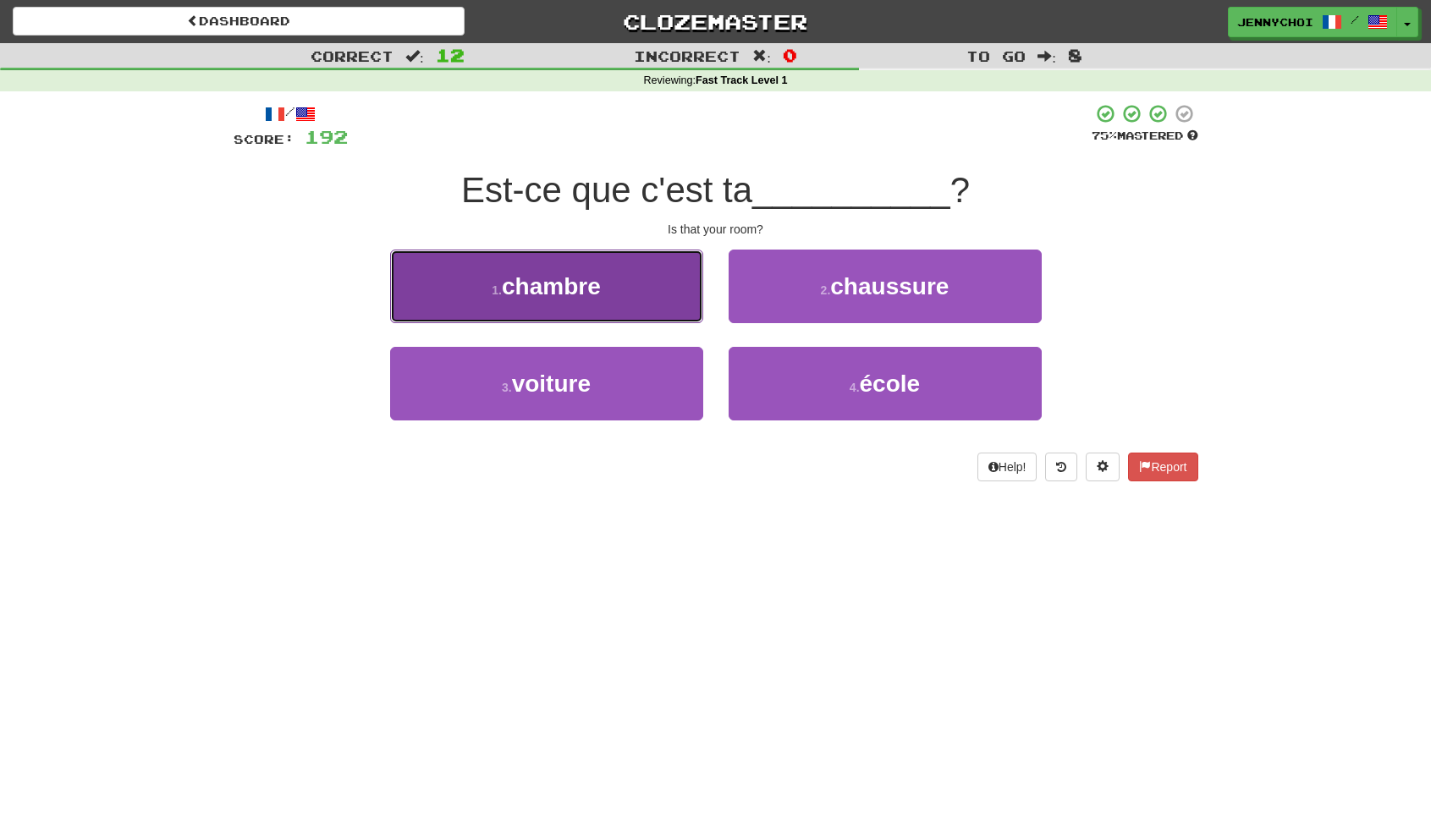
click at [615, 287] on button "1 . chambre" at bounding box center [547, 287] width 313 height 73
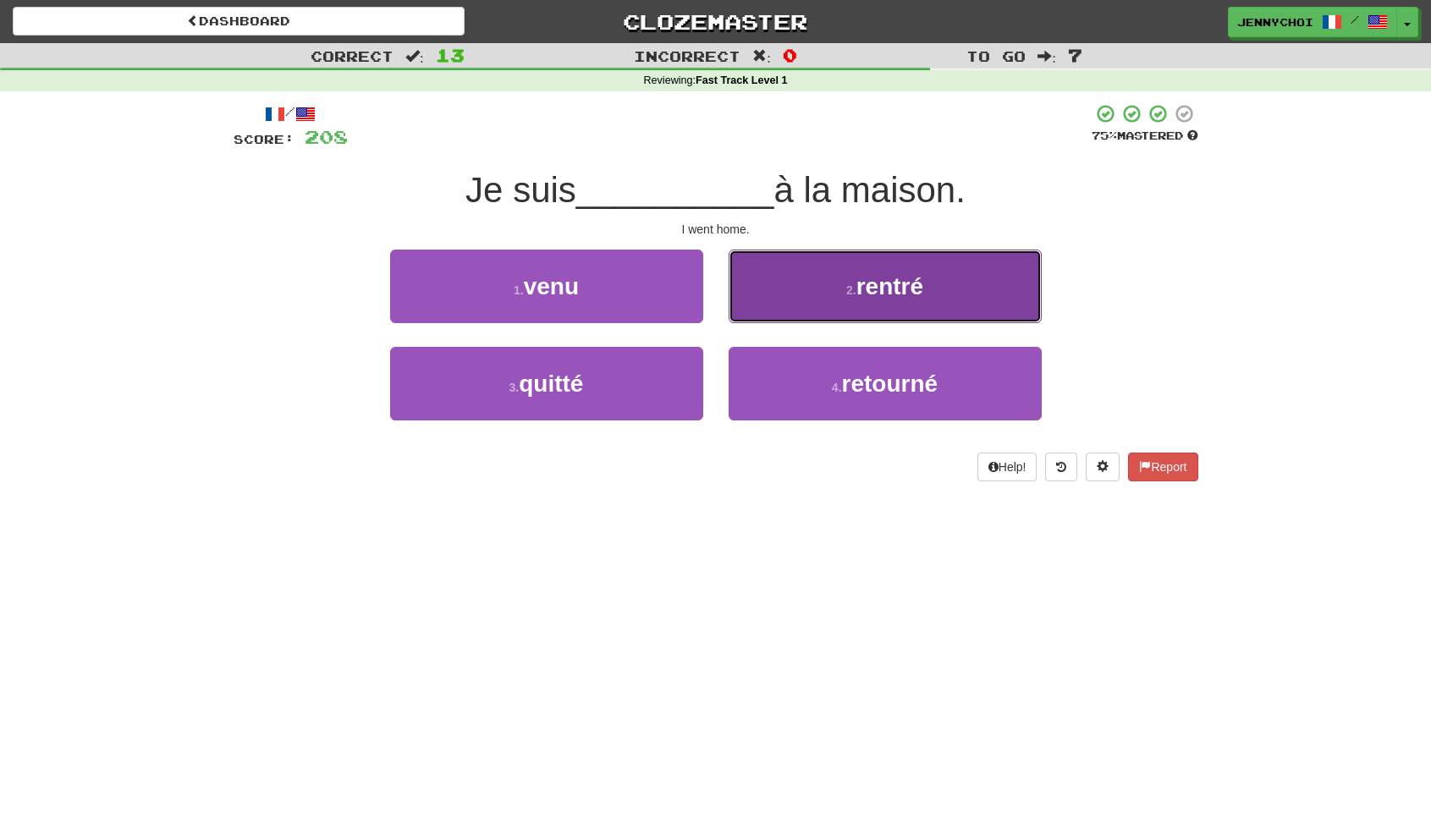
click at [815, 306] on button "2 . rentré" at bounding box center [884, 287] width 313 height 73
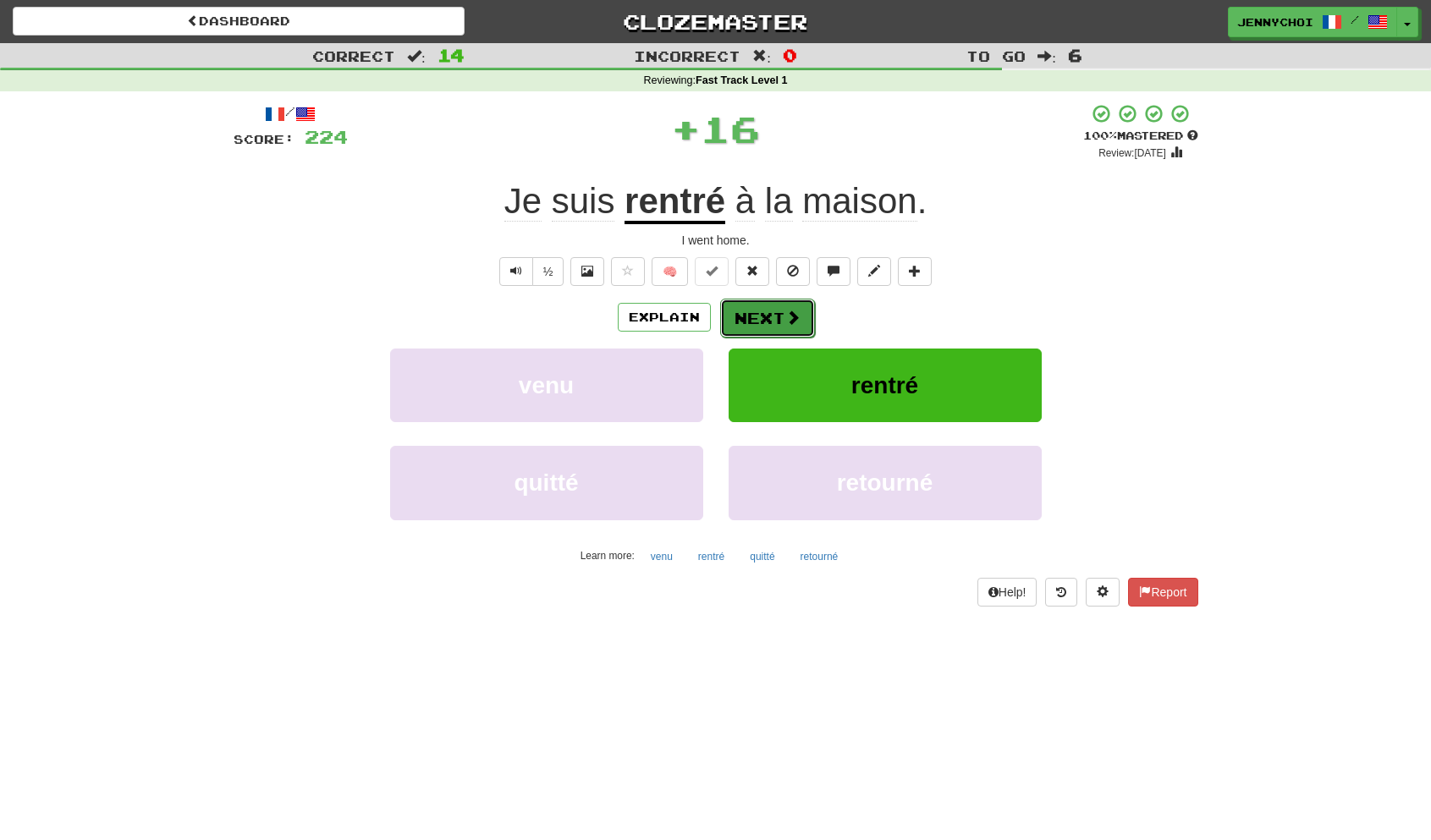
click at [776, 322] on button "Next" at bounding box center [768, 318] width 95 height 39
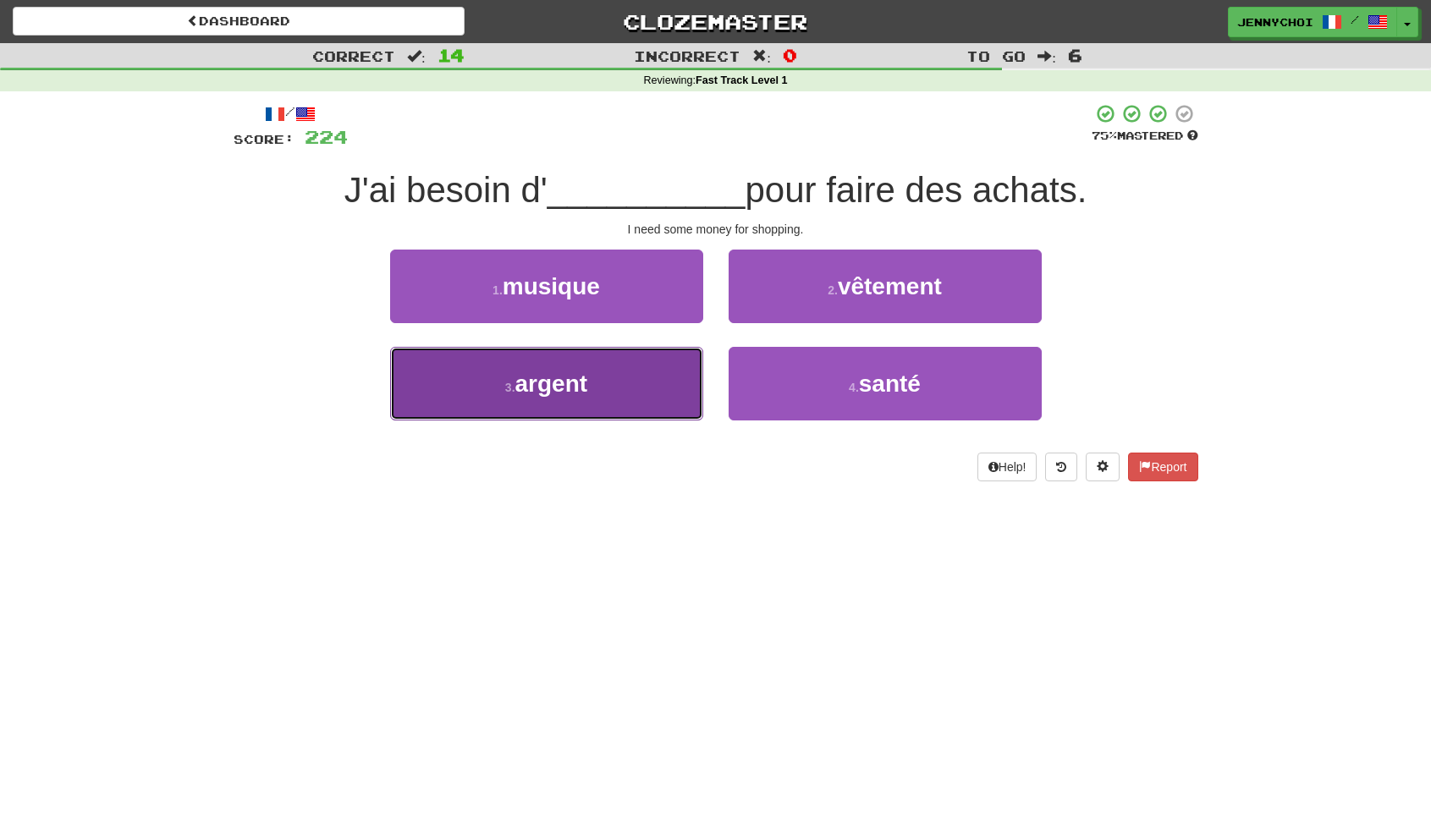
click at [639, 404] on button "3 . argent" at bounding box center [547, 383] width 313 height 73
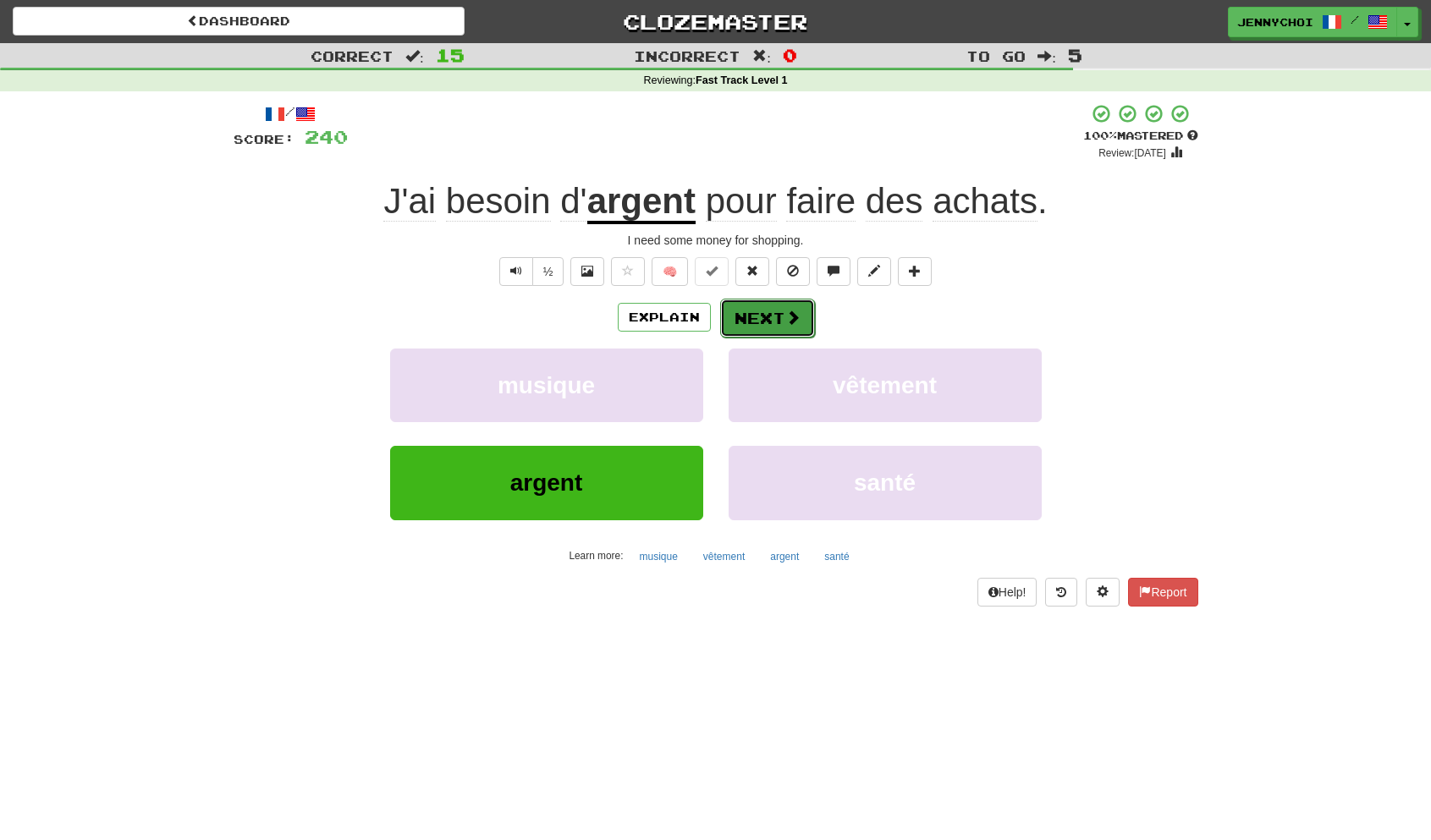
click at [763, 324] on button "Next" at bounding box center [768, 318] width 95 height 39
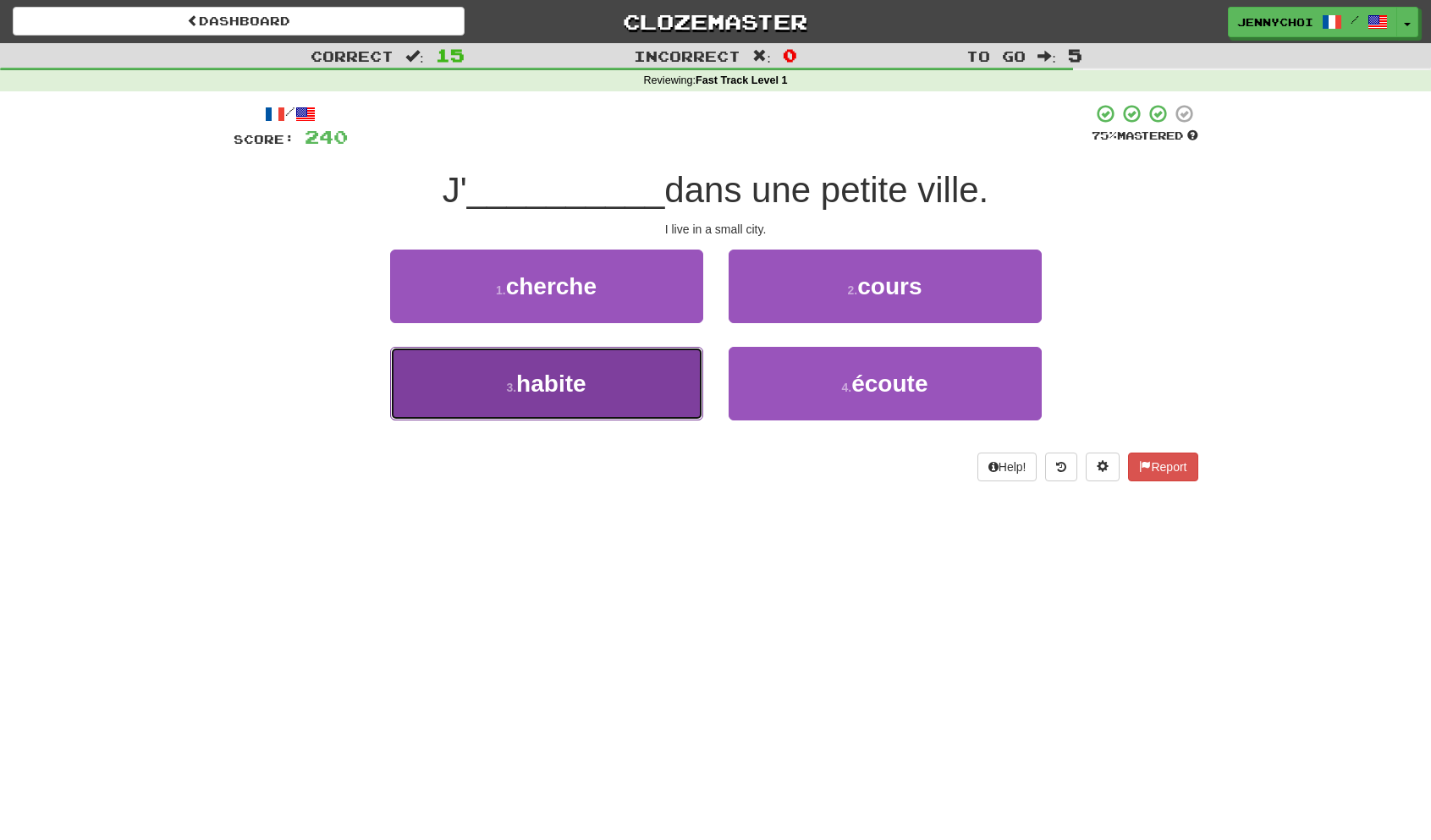
click at [674, 397] on button "3 . habite" at bounding box center [547, 383] width 313 height 73
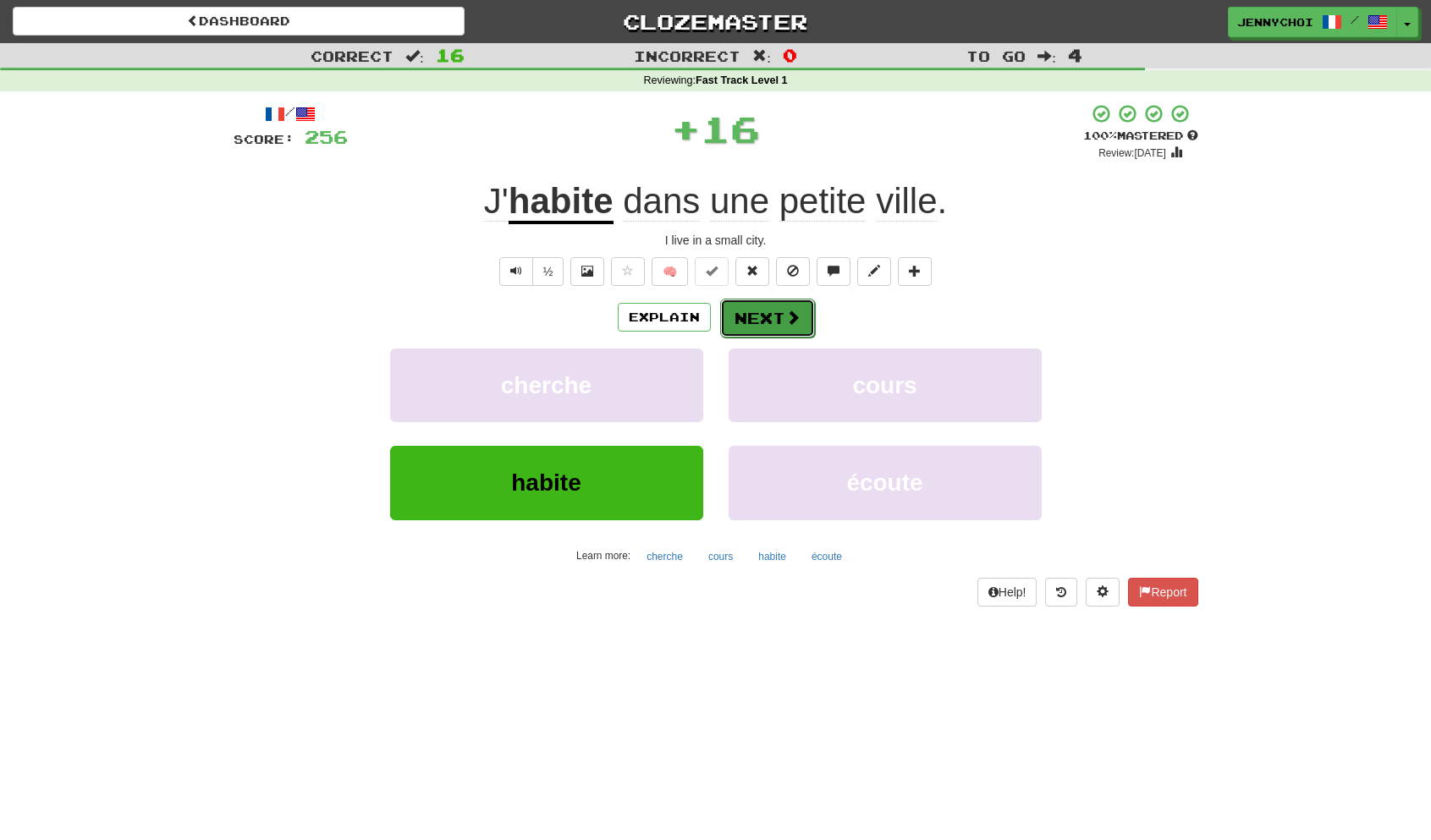
click at [773, 314] on button "Next" at bounding box center [768, 318] width 95 height 39
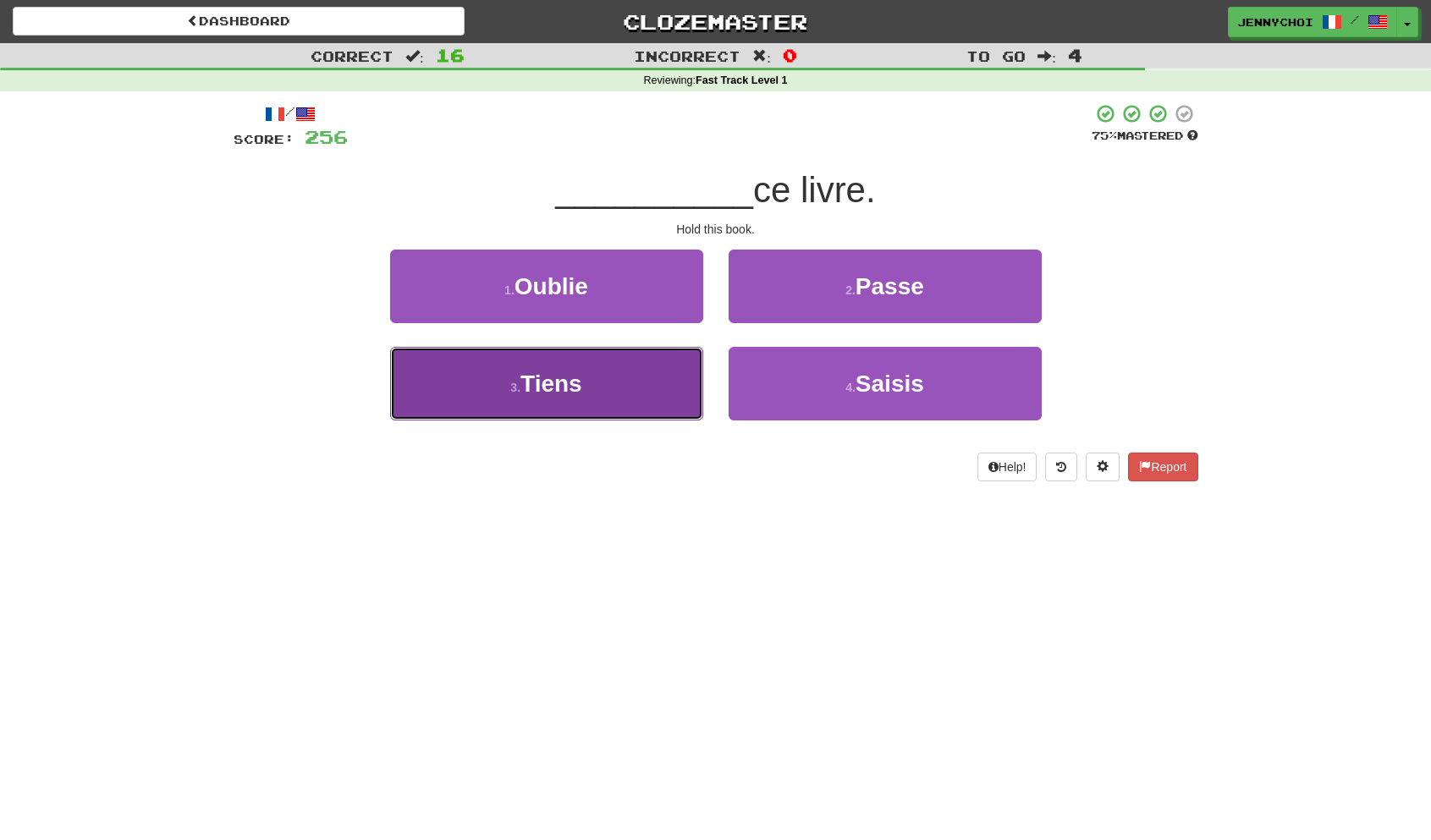
click at [606, 371] on button "3 . Tiens" at bounding box center [547, 383] width 313 height 73
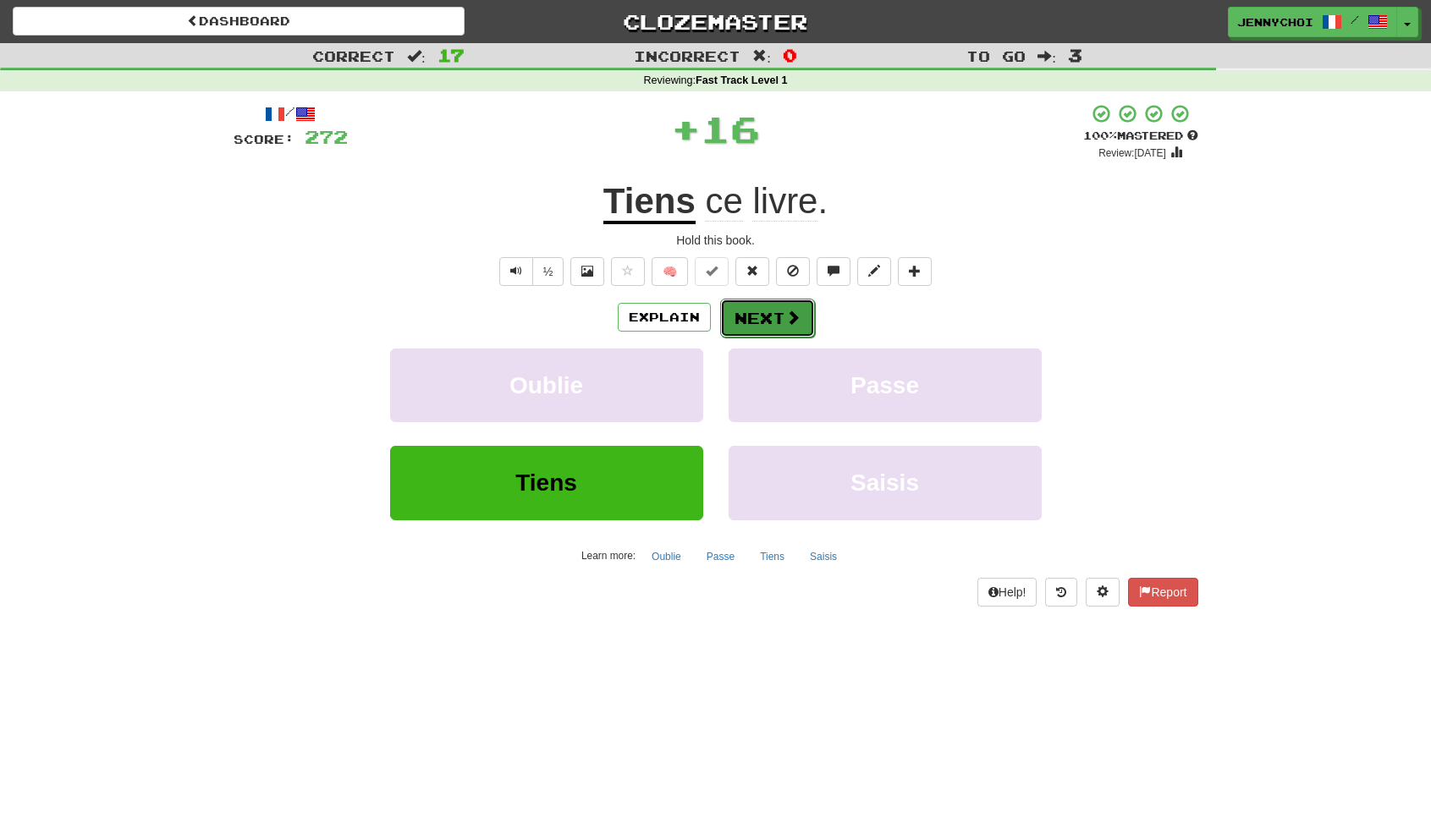
click at [770, 315] on button "Next" at bounding box center [768, 318] width 95 height 39
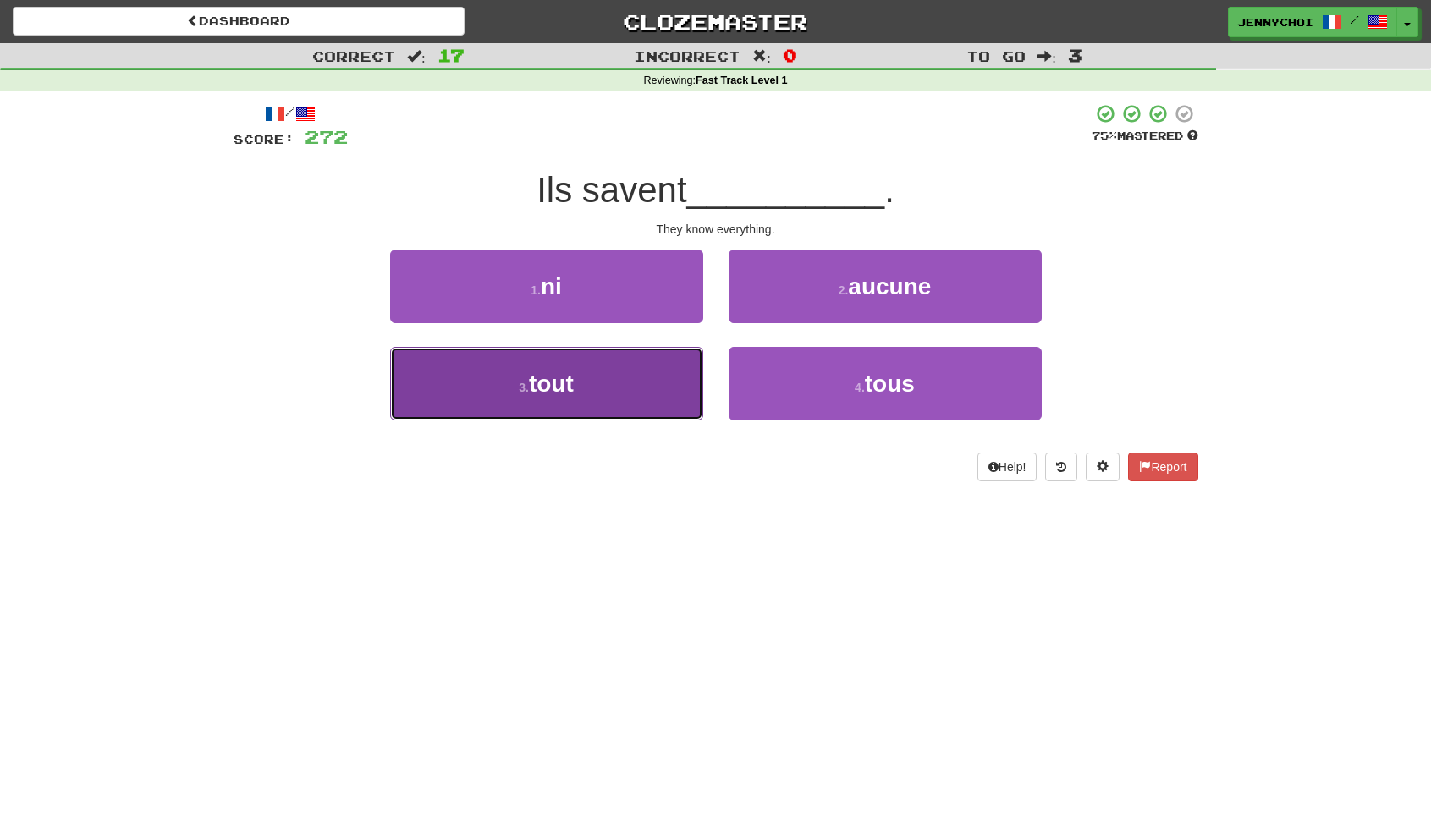
click at [651, 378] on button "3 . tout" at bounding box center [547, 383] width 313 height 73
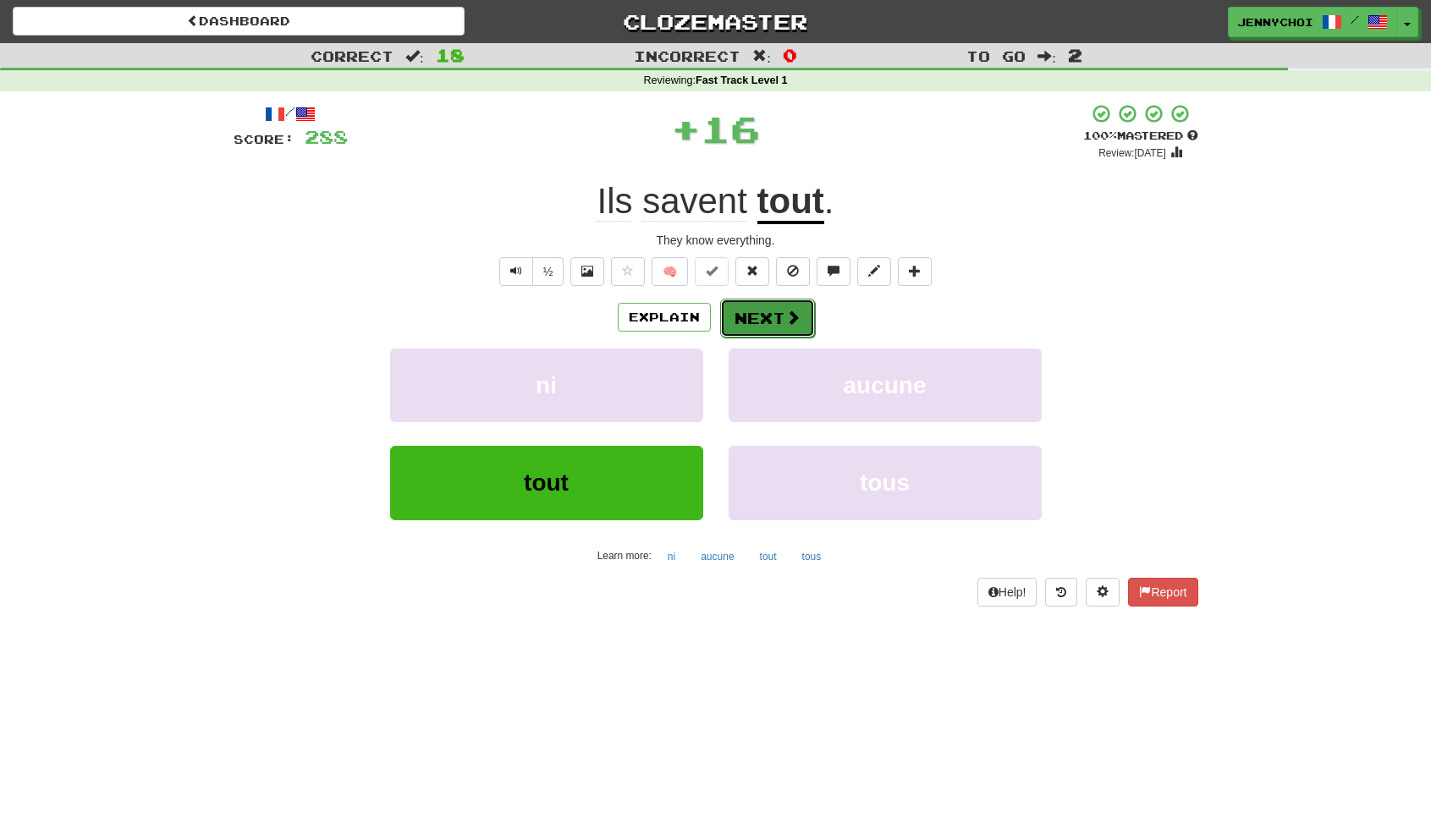
click at [759, 318] on button "Next" at bounding box center [768, 318] width 95 height 39
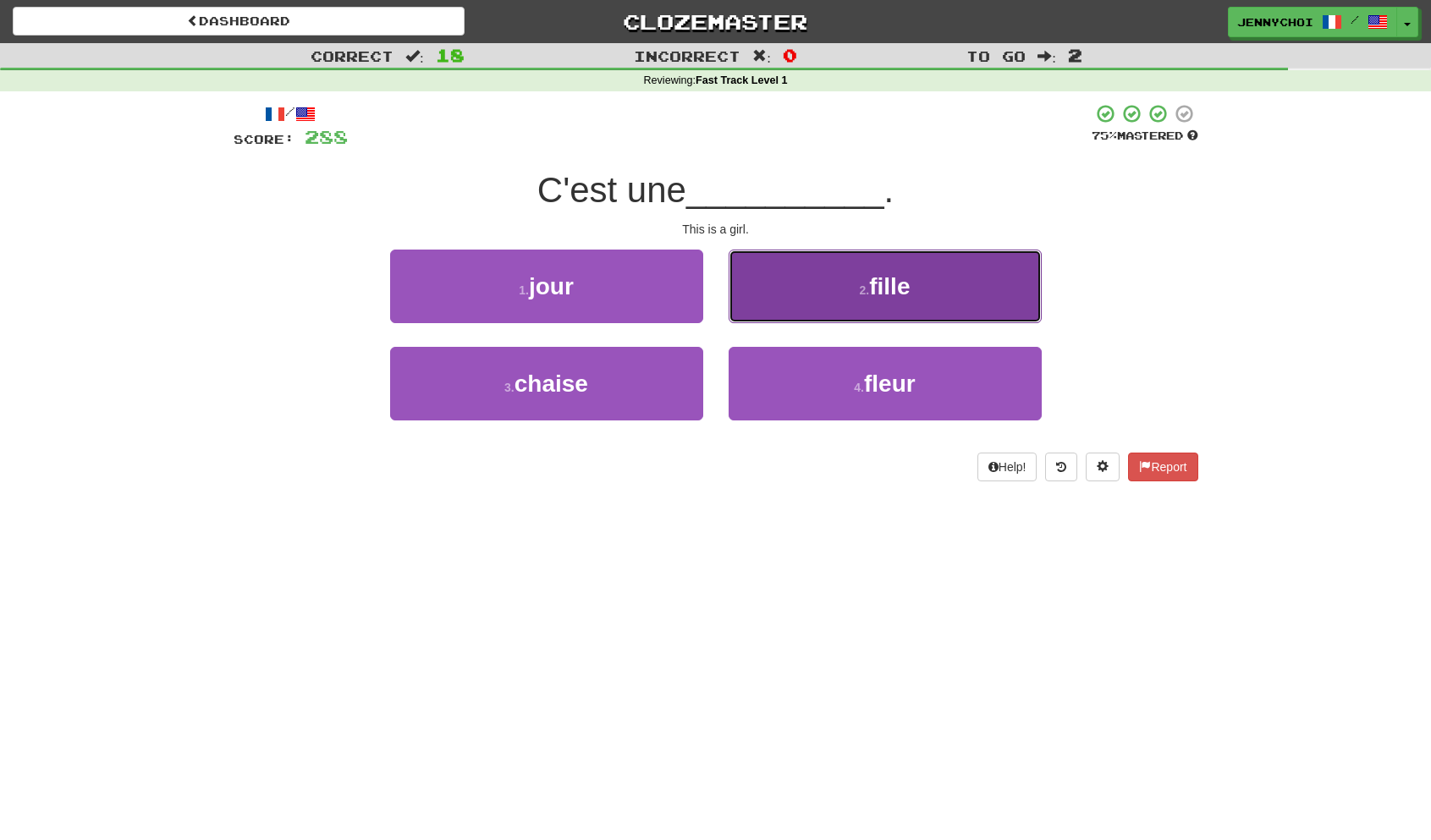
click at [823, 295] on button "2 . fille" at bounding box center [884, 287] width 313 height 73
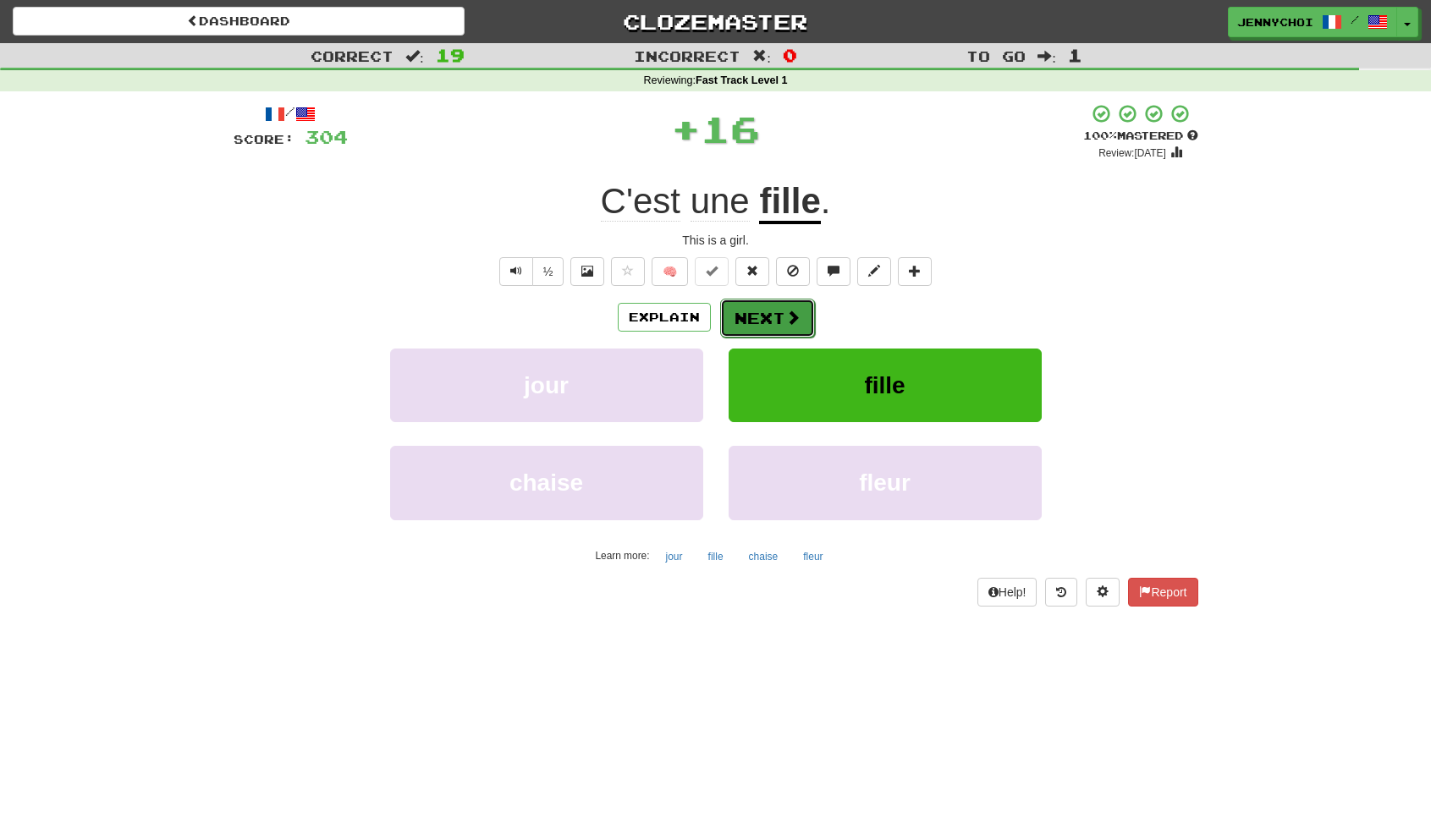
click at [754, 312] on button "Next" at bounding box center [768, 318] width 95 height 39
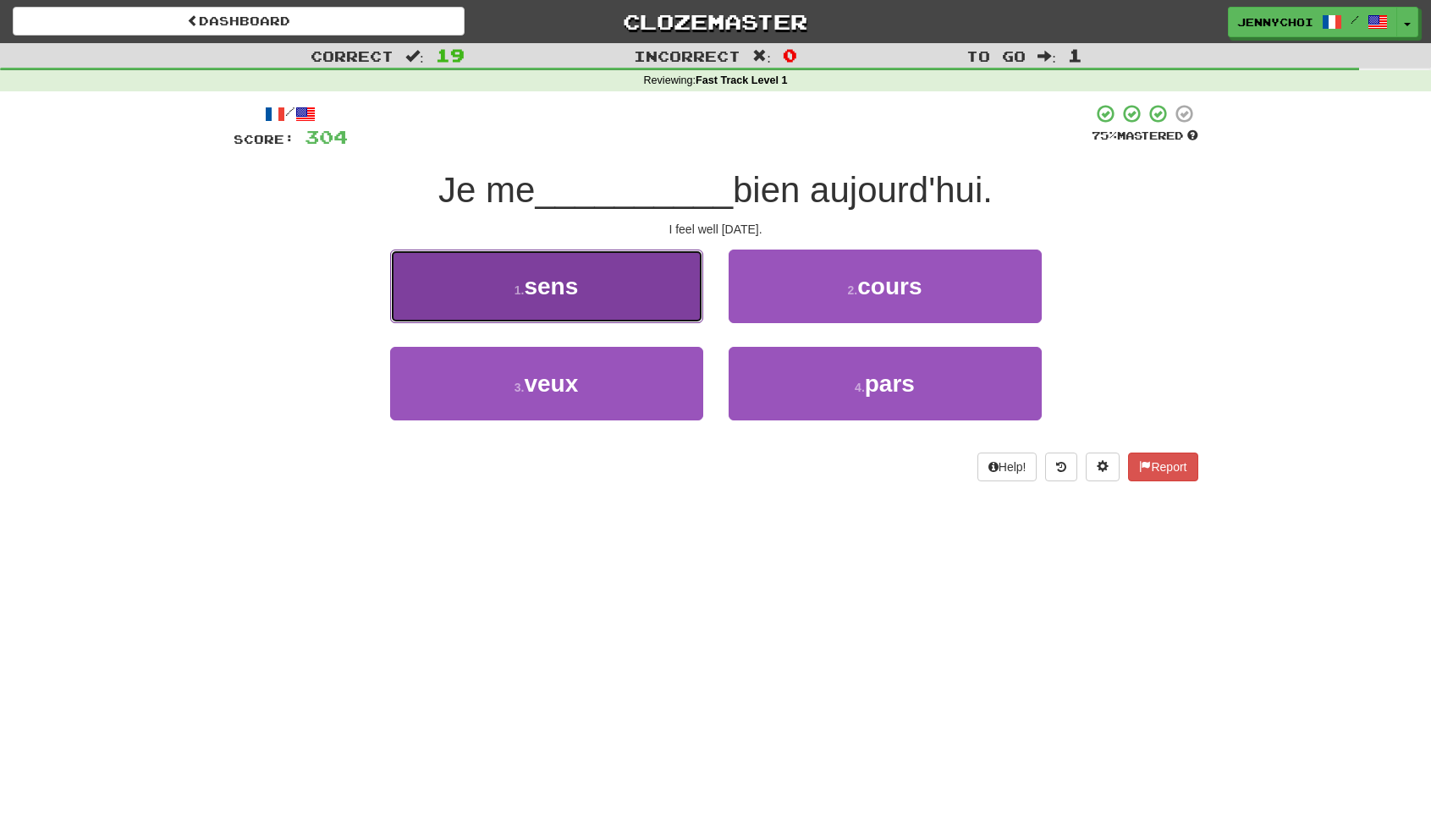
click at [647, 303] on button "1 . sens" at bounding box center [547, 287] width 313 height 73
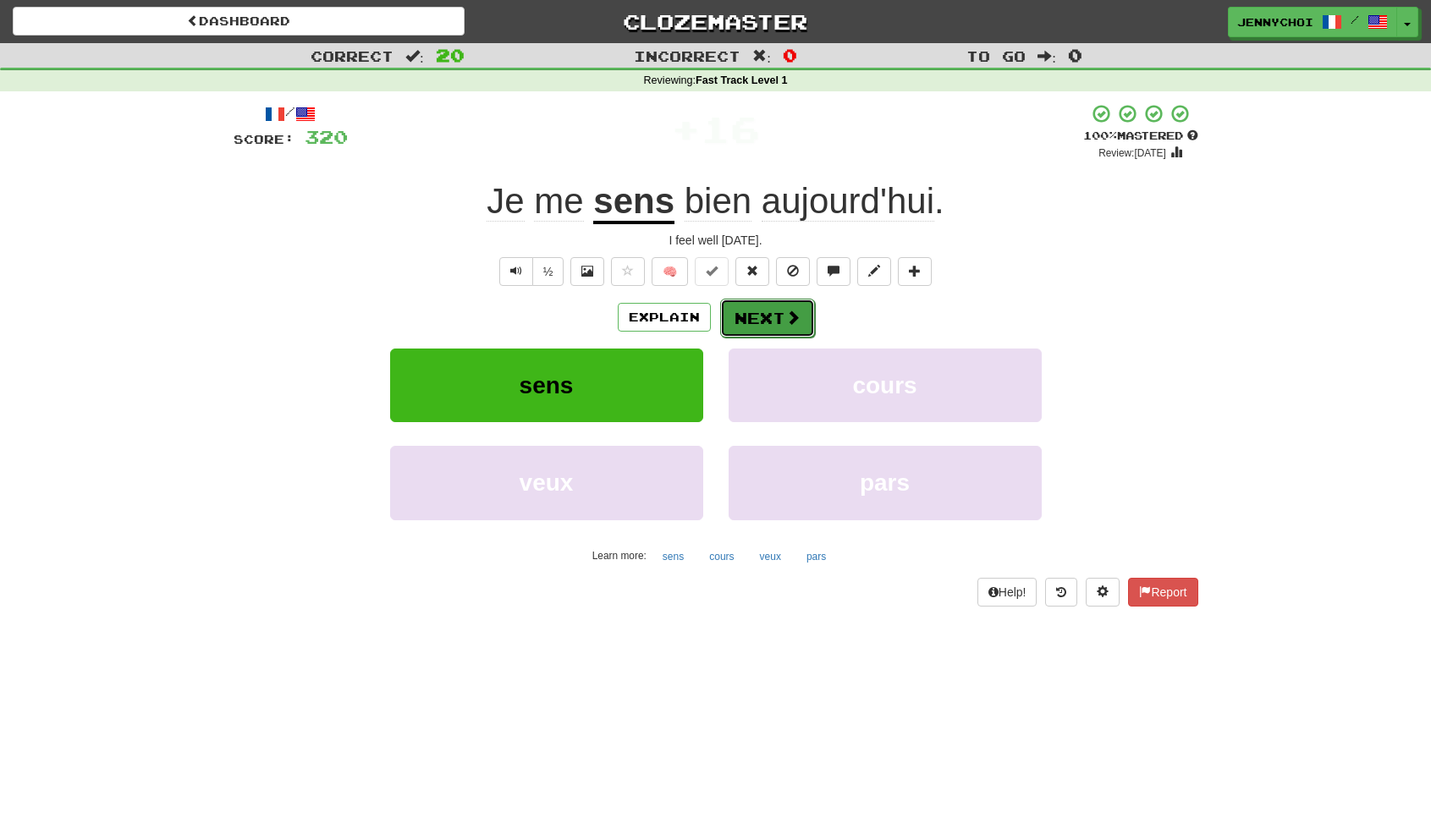
click at [766, 313] on button "Next" at bounding box center [768, 318] width 95 height 39
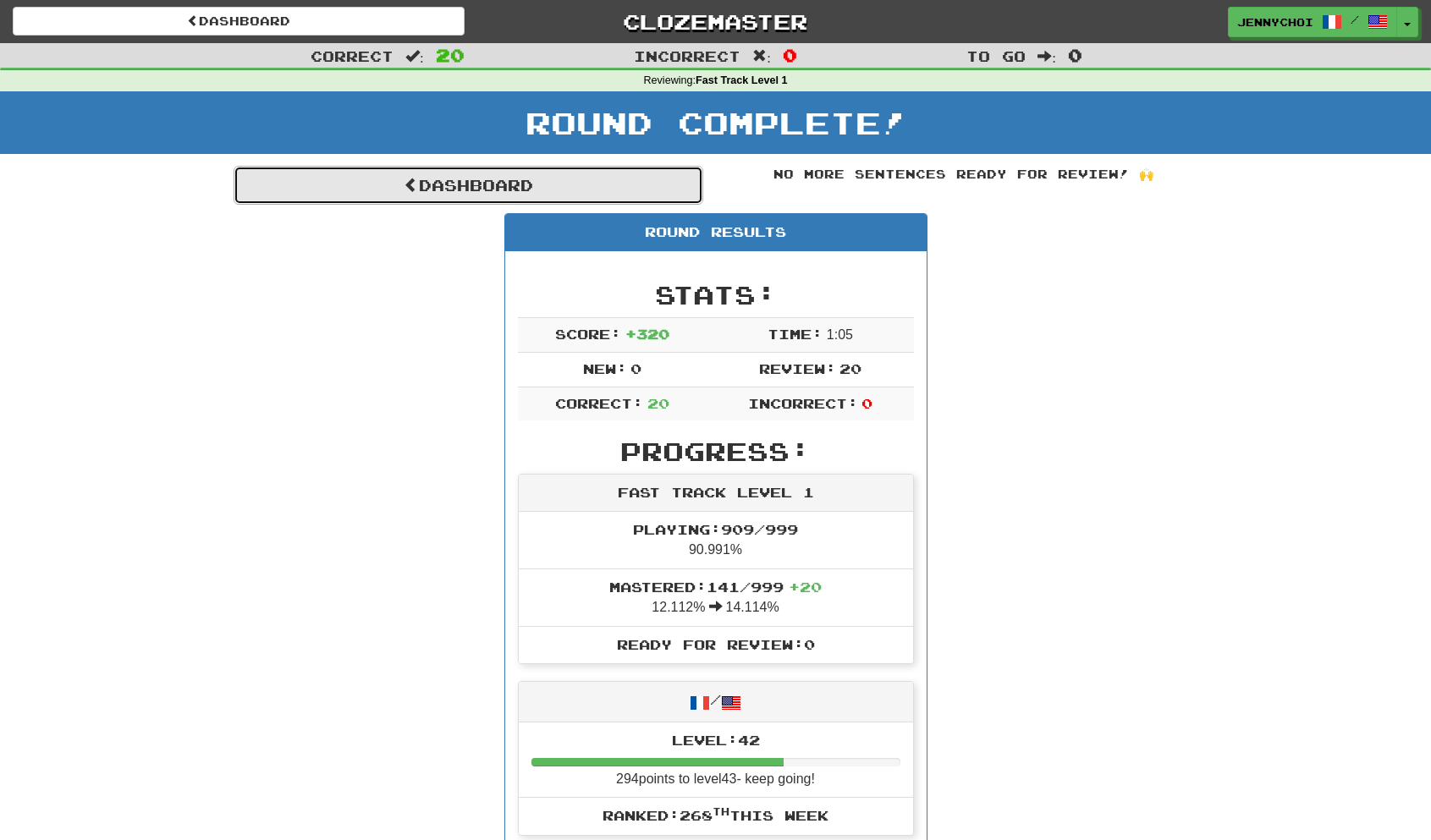
click at [482, 184] on link "Dashboard" at bounding box center [468, 185] width 469 height 39
